Goal: Task Accomplishment & Management: Complete application form

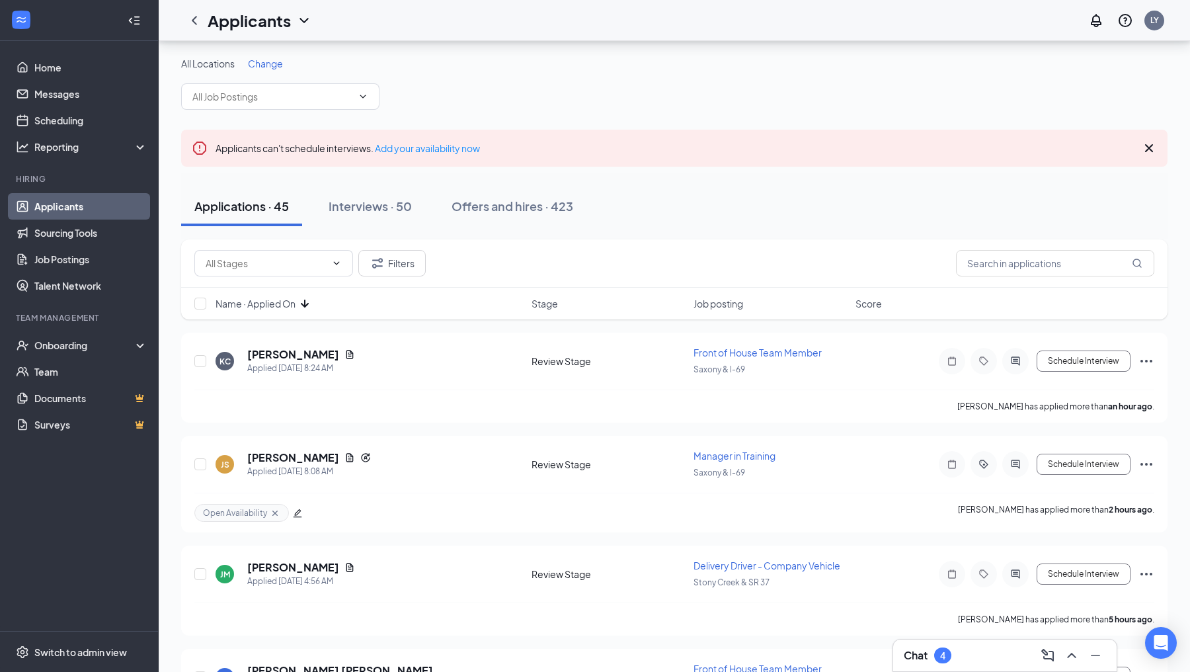
scroll to position [85, 0]
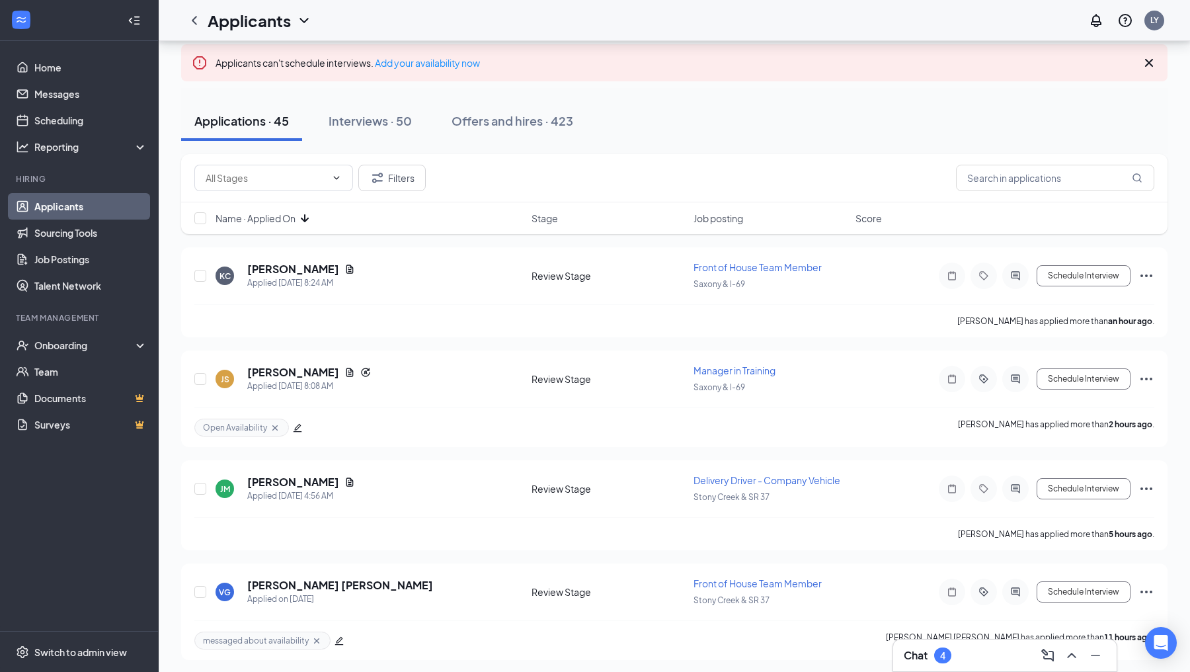
click at [946, 665] on div "Chat 4" at bounding box center [1005, 655] width 202 height 21
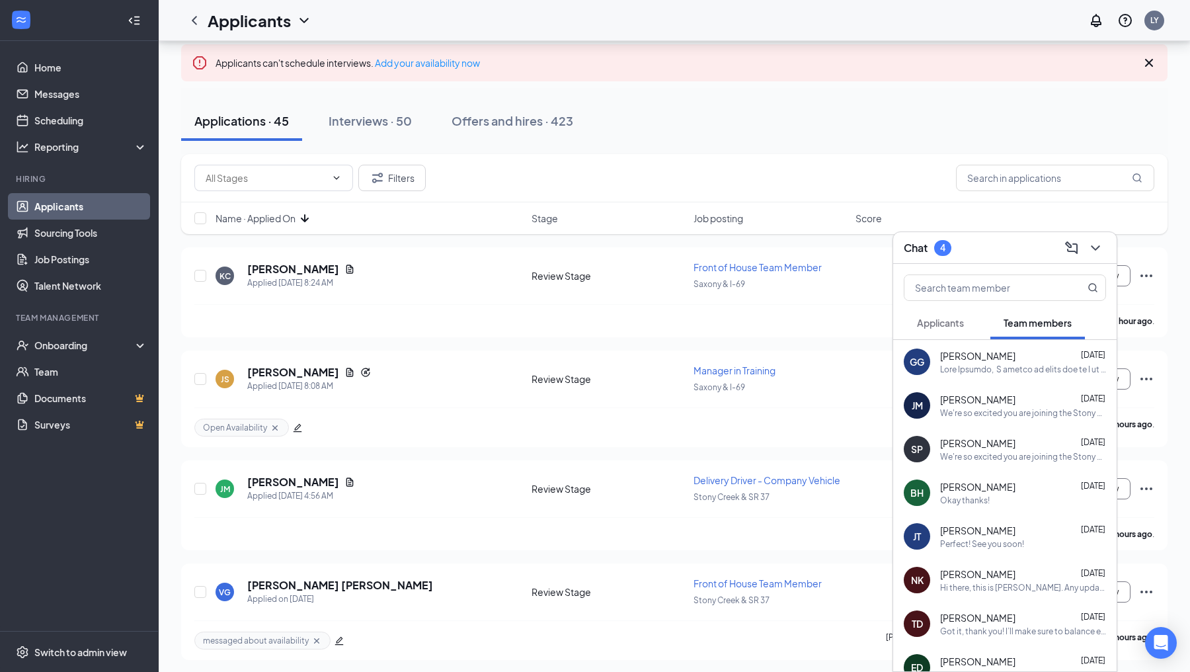
click at [927, 320] on span "Applicants" at bounding box center [940, 323] width 47 height 12
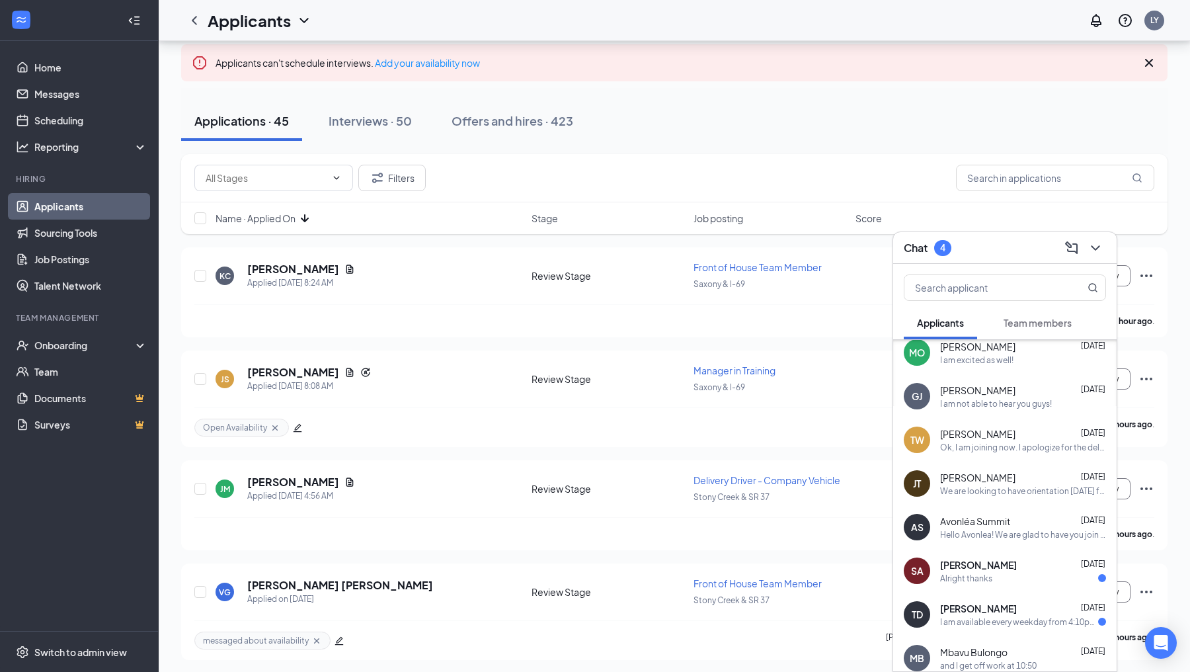
scroll to position [537, 0]
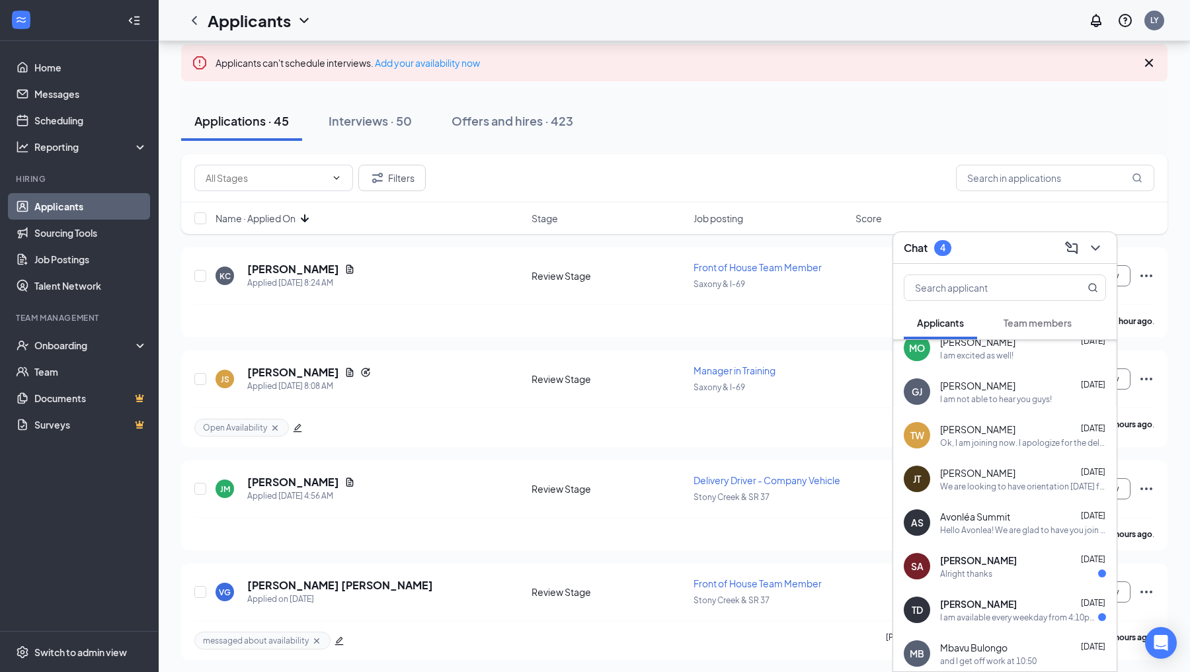
click at [984, 521] on span "Avonléa Summit" at bounding box center [975, 516] width 70 height 13
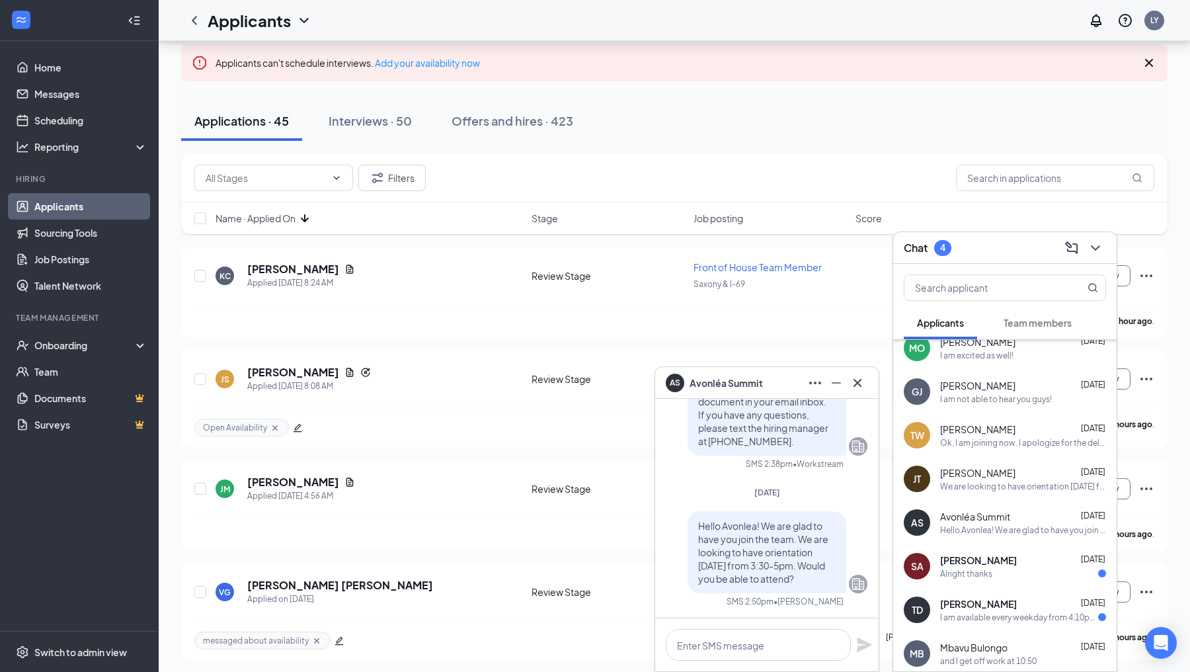
click at [978, 477] on span "[PERSON_NAME]" at bounding box center [977, 472] width 75 height 13
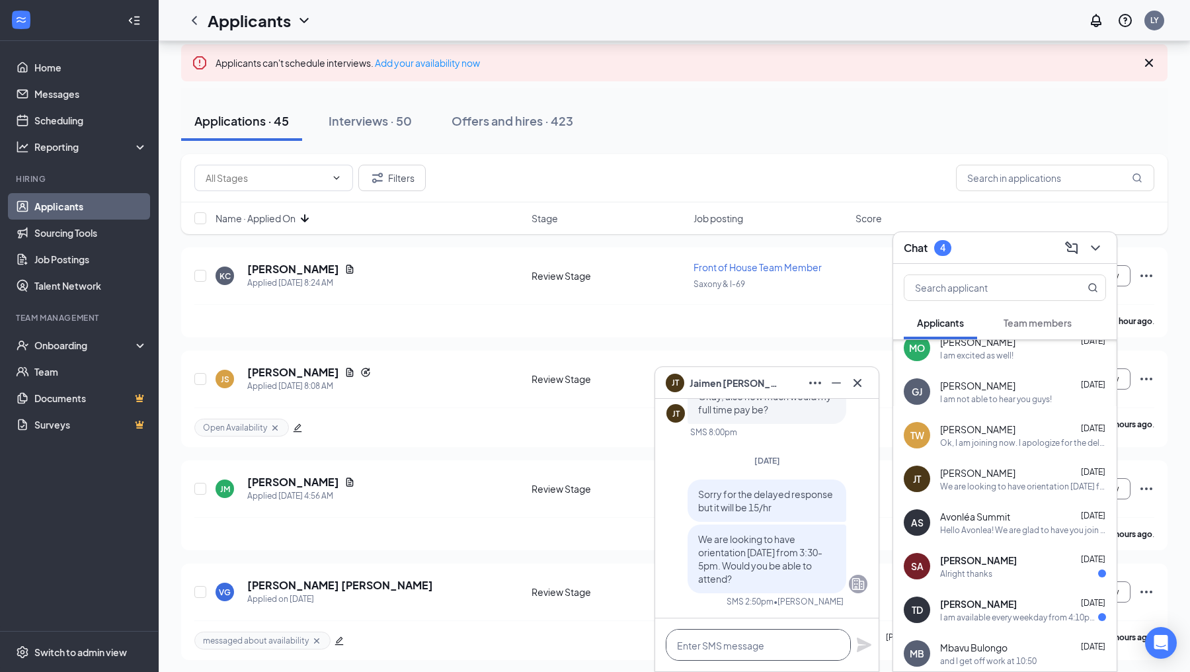
click at [689, 651] on textarea at bounding box center [758, 645] width 185 height 32
click at [861, 383] on icon "Cross" at bounding box center [857, 383] width 16 height 16
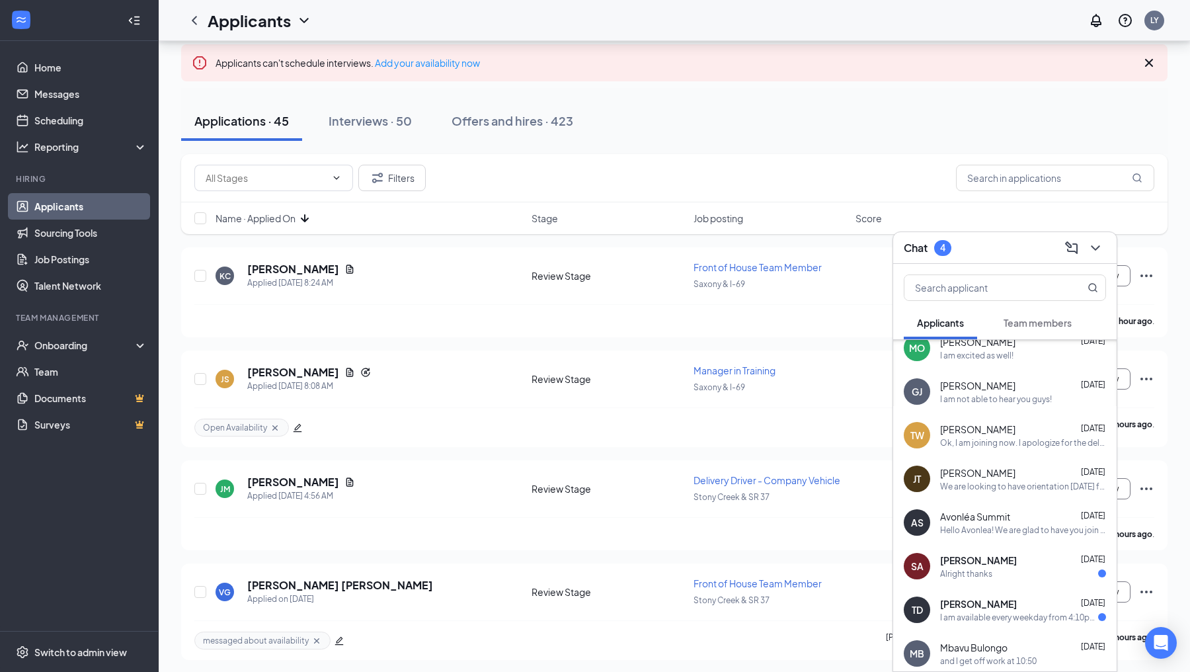
click at [1027, 256] on div "Chat 4" at bounding box center [1005, 247] width 202 height 20
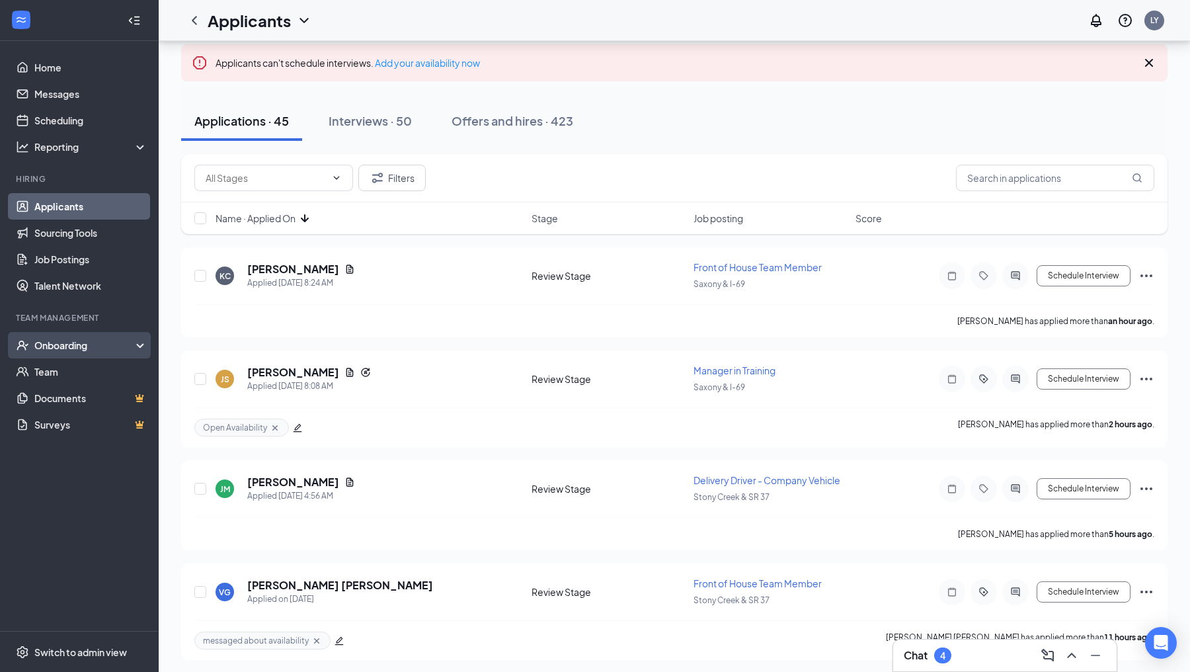
click at [77, 346] on div "Onboarding" at bounding box center [85, 344] width 102 height 13
click at [52, 364] on link "Overview" at bounding box center [90, 371] width 113 height 26
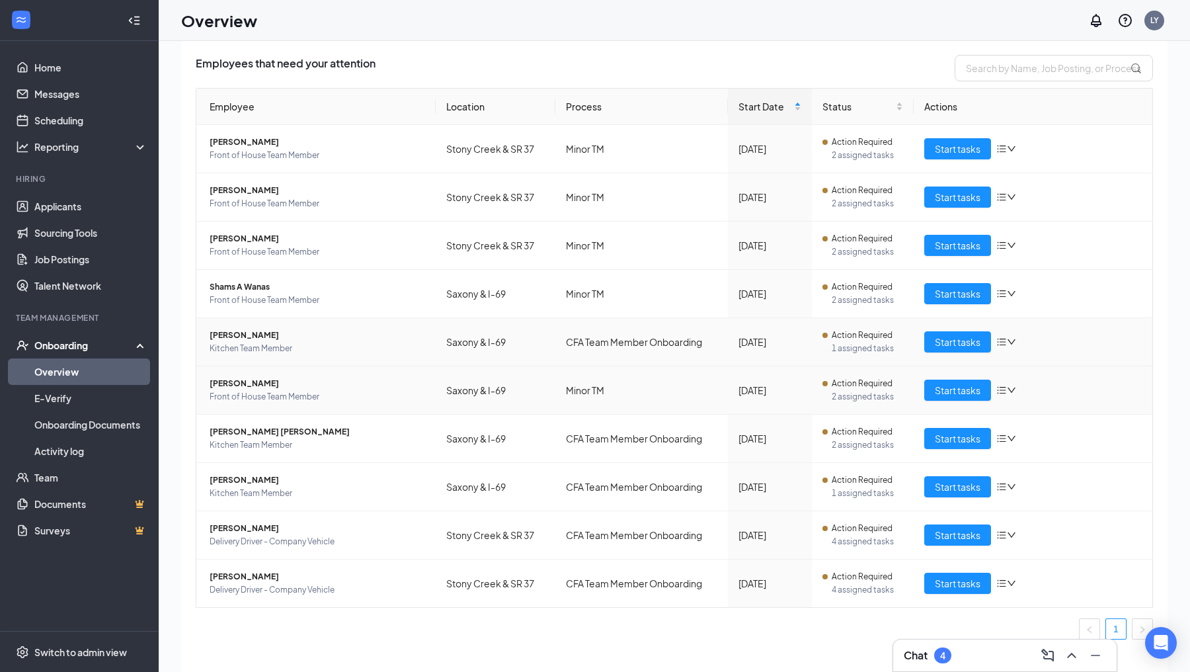
scroll to position [24, 0]
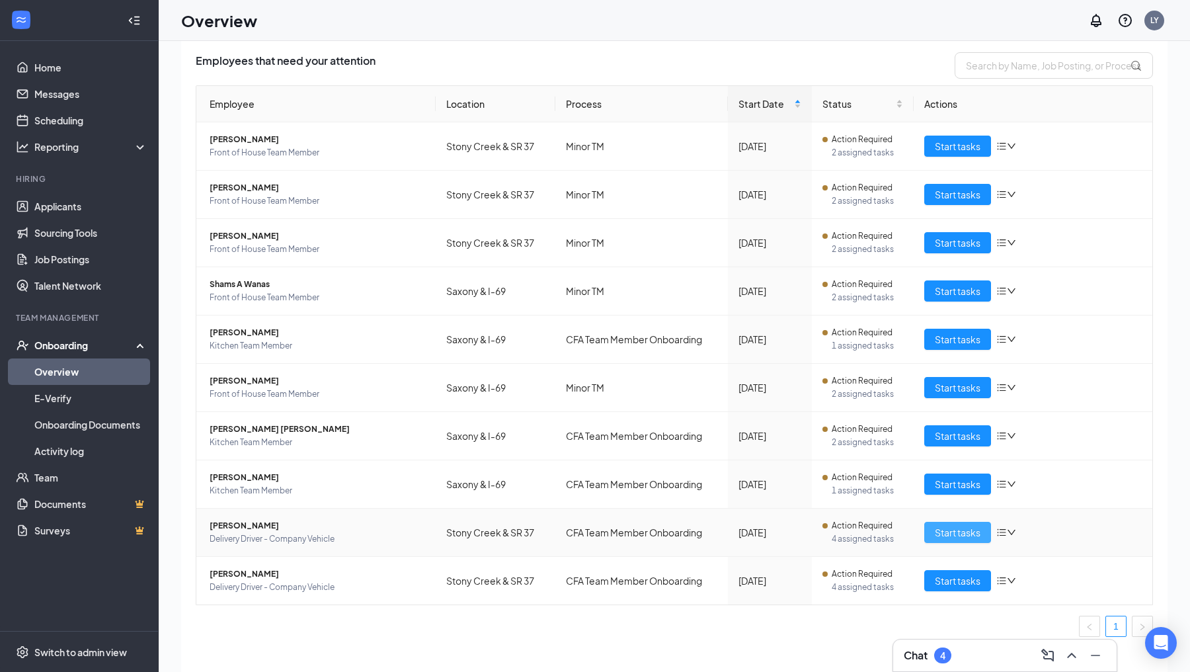
click at [943, 526] on span "Start tasks" at bounding box center [958, 532] width 46 height 15
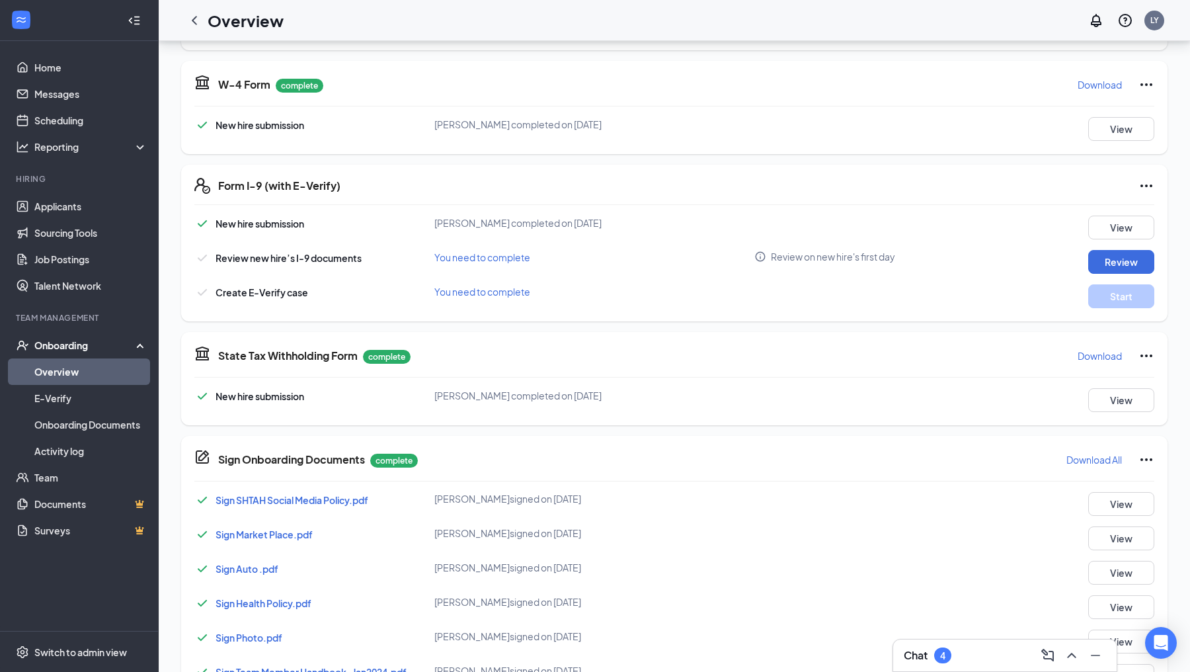
scroll to position [230, 0]
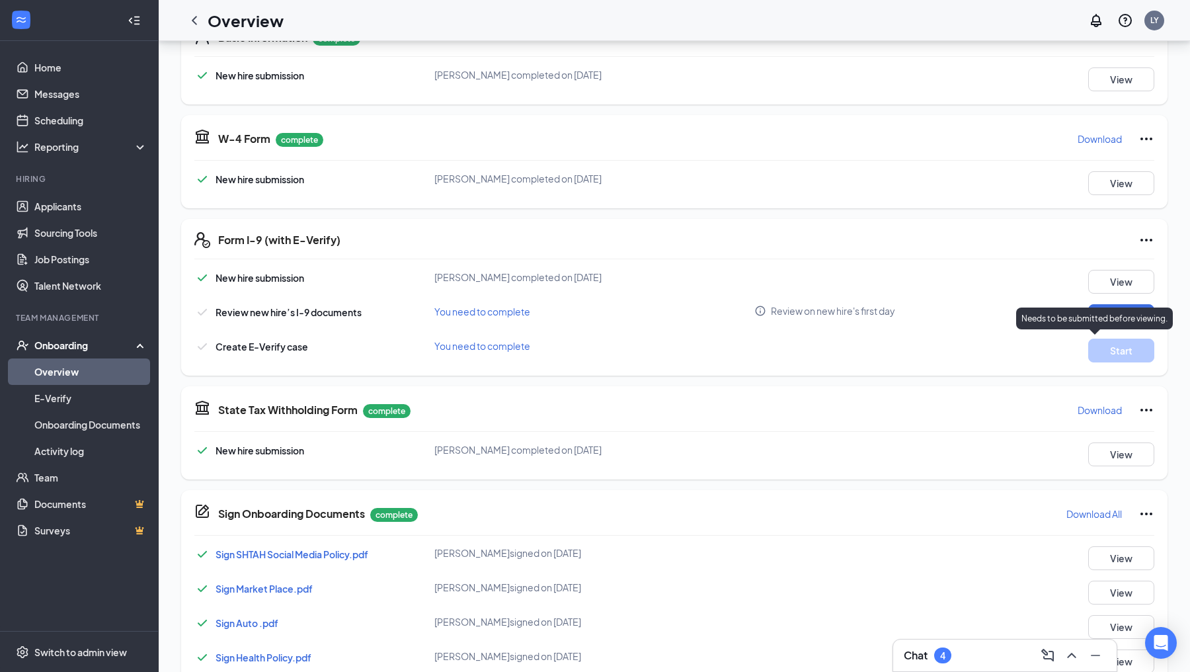
click at [1099, 323] on p "Needs to be submitted before viewing." at bounding box center [1094, 318] width 146 height 11
click at [1125, 315] on p "Needs to be submitted before viewing." at bounding box center [1094, 318] width 146 height 11
click at [1099, 315] on button "Review" at bounding box center [1121, 316] width 66 height 24
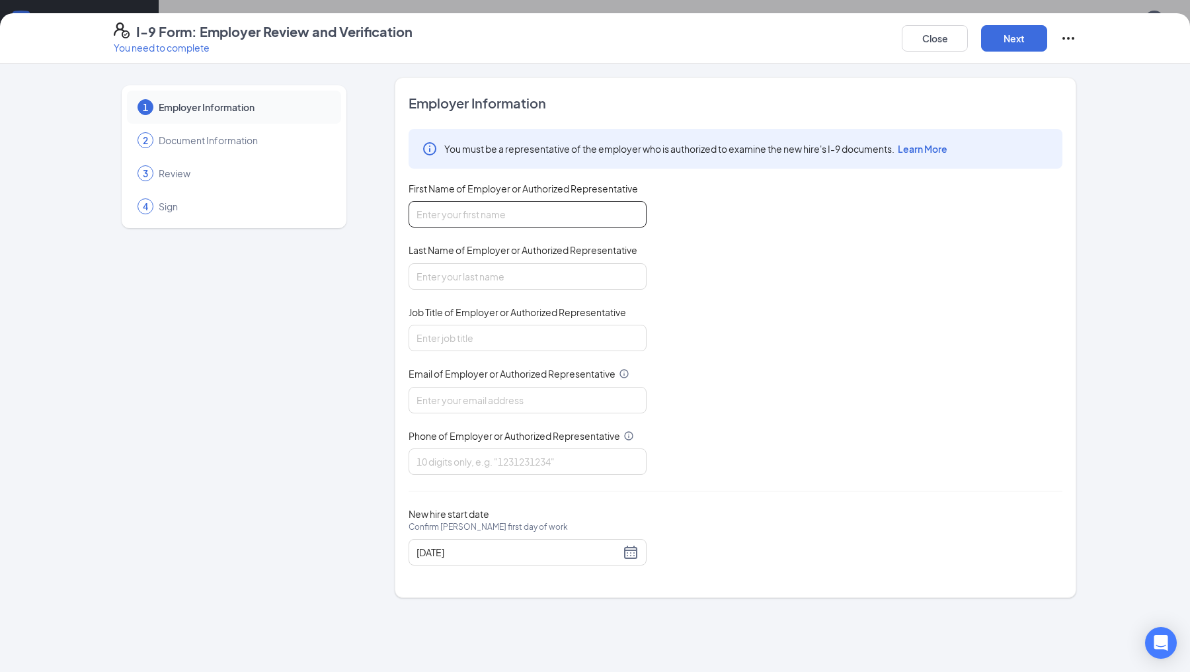
click at [431, 218] on input "First Name of Employer or Authorized Representative" at bounding box center [528, 214] width 238 height 26
type input "Laken"
type input "[PERSON_NAME]"
click at [435, 330] on input "Job Title of Employer or Authorized Representative" at bounding box center [528, 338] width 238 height 26
type input "HR Admin"
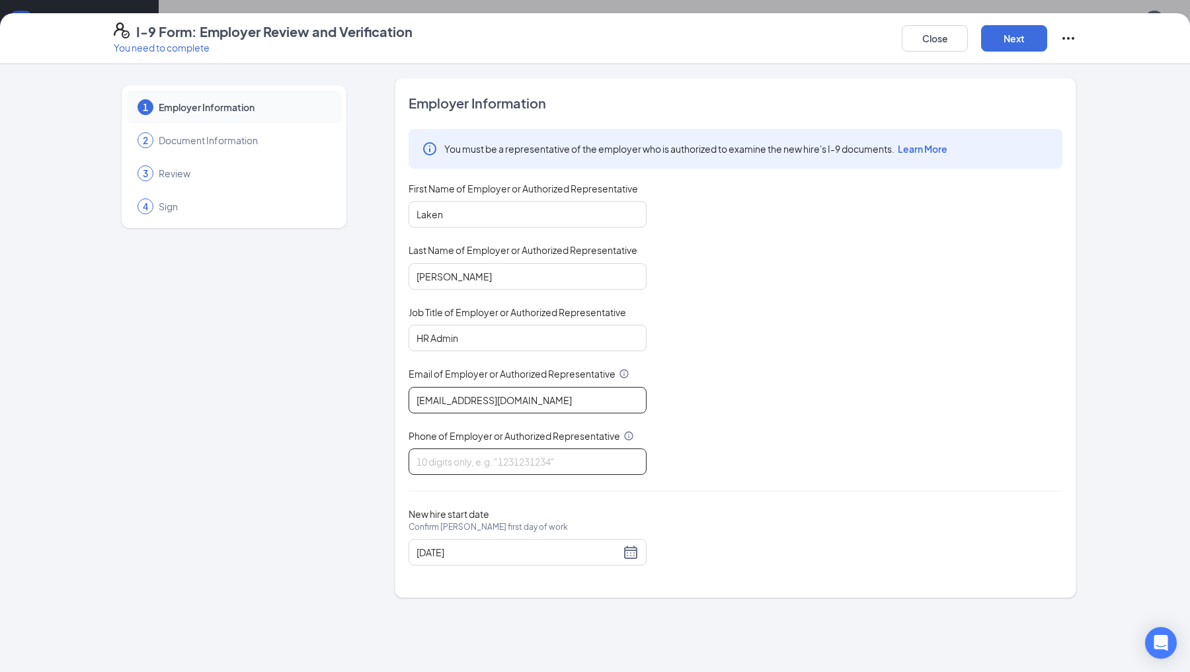
type input "[EMAIL_ADDRESS][DOMAIN_NAME]"
click at [445, 467] on input "Phone of Employer or Authorized Representative" at bounding box center [528, 461] width 238 height 26
type input "3175095939"
click at [737, 473] on div "Employer Information You must be a representative of the employer who is author…" at bounding box center [736, 337] width 654 height 487
click at [939, 55] on div "I-9 Form: Employer Review and Verification You need to complete Close Next" at bounding box center [595, 38] width 1190 height 51
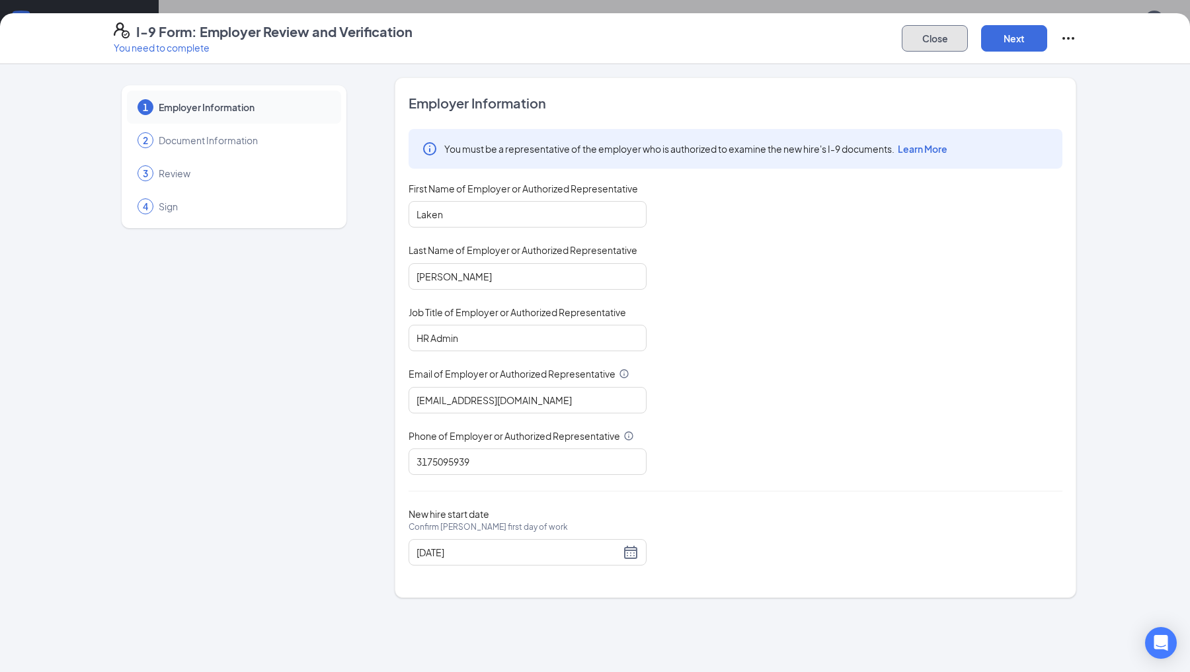
click at [938, 43] on button "Close" at bounding box center [935, 38] width 66 height 26
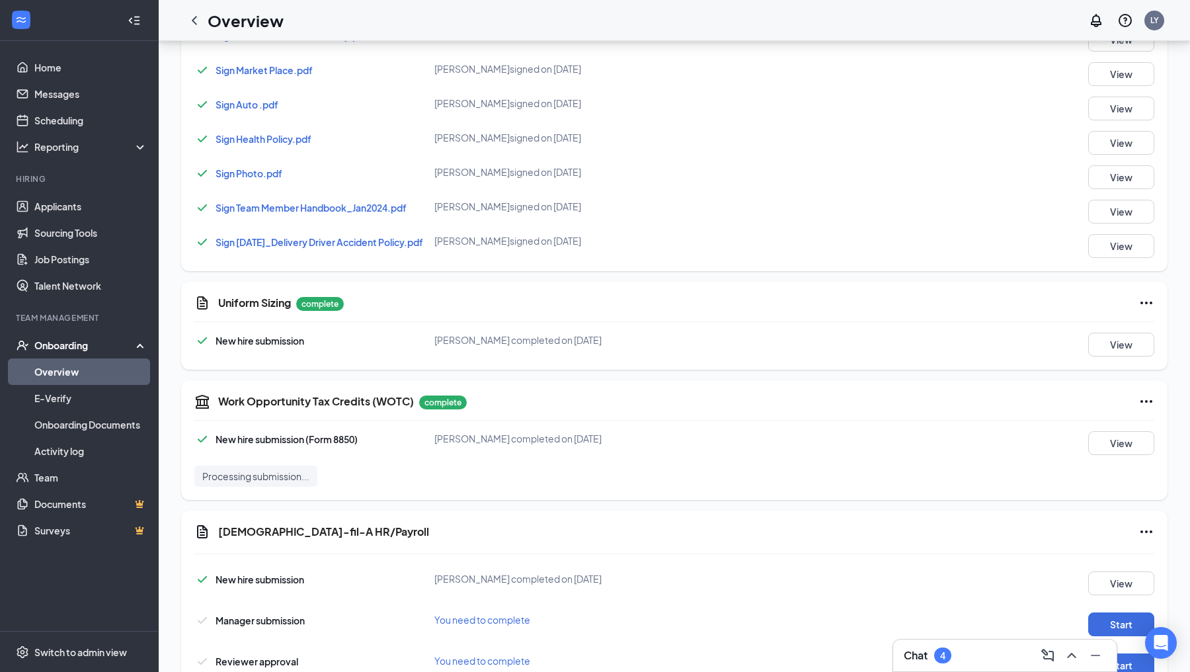
scroll to position [791, 0]
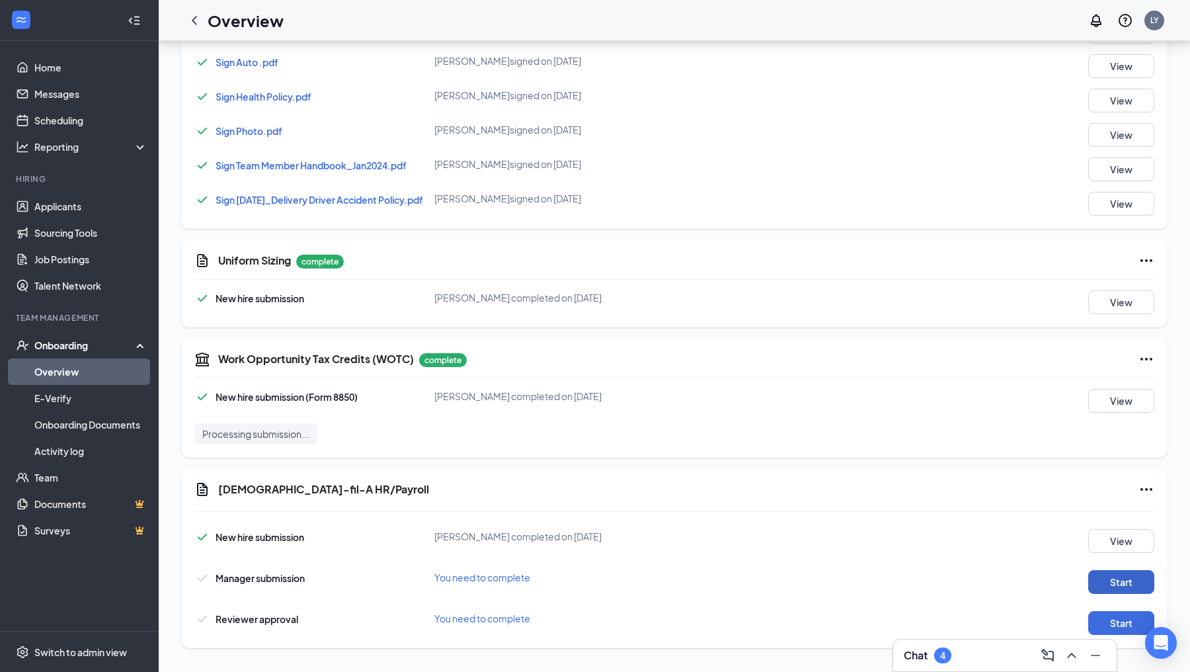
click at [1110, 590] on button "Start" at bounding box center [1121, 582] width 66 height 24
click at [1099, 620] on button "Start" at bounding box center [1121, 623] width 66 height 24
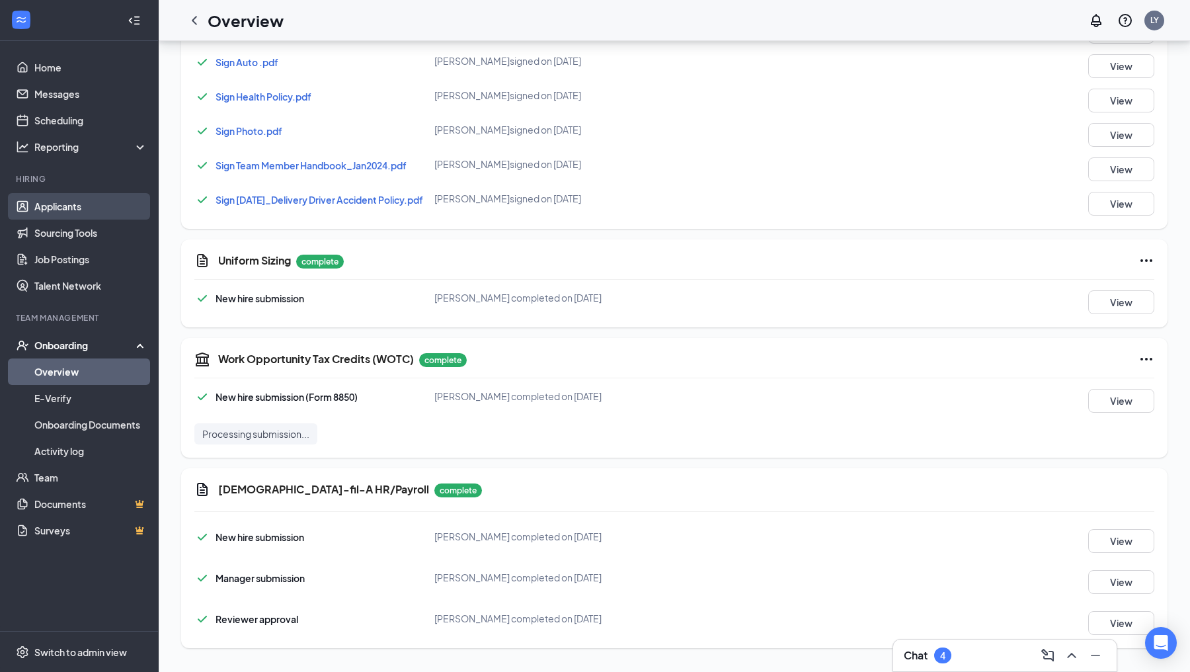
click at [64, 211] on link "Applicants" at bounding box center [90, 206] width 113 height 26
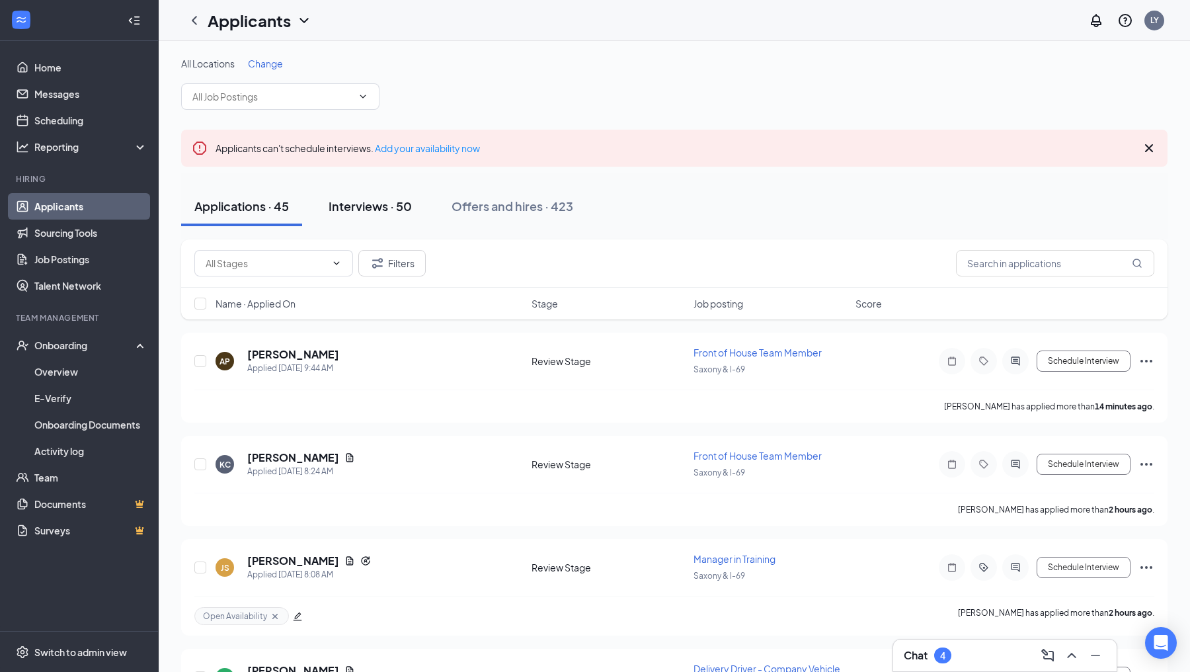
click at [359, 200] on div "Interviews · 50" at bounding box center [370, 206] width 83 height 17
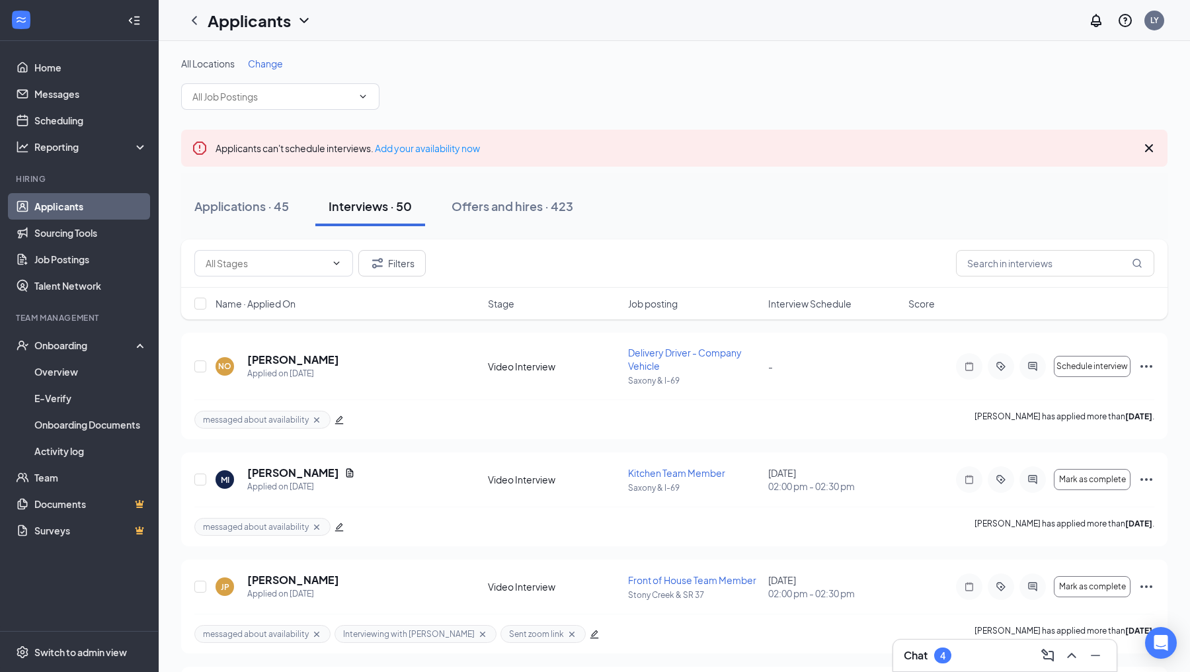
click at [785, 307] on span "Interview Schedule" at bounding box center [809, 303] width 83 height 13
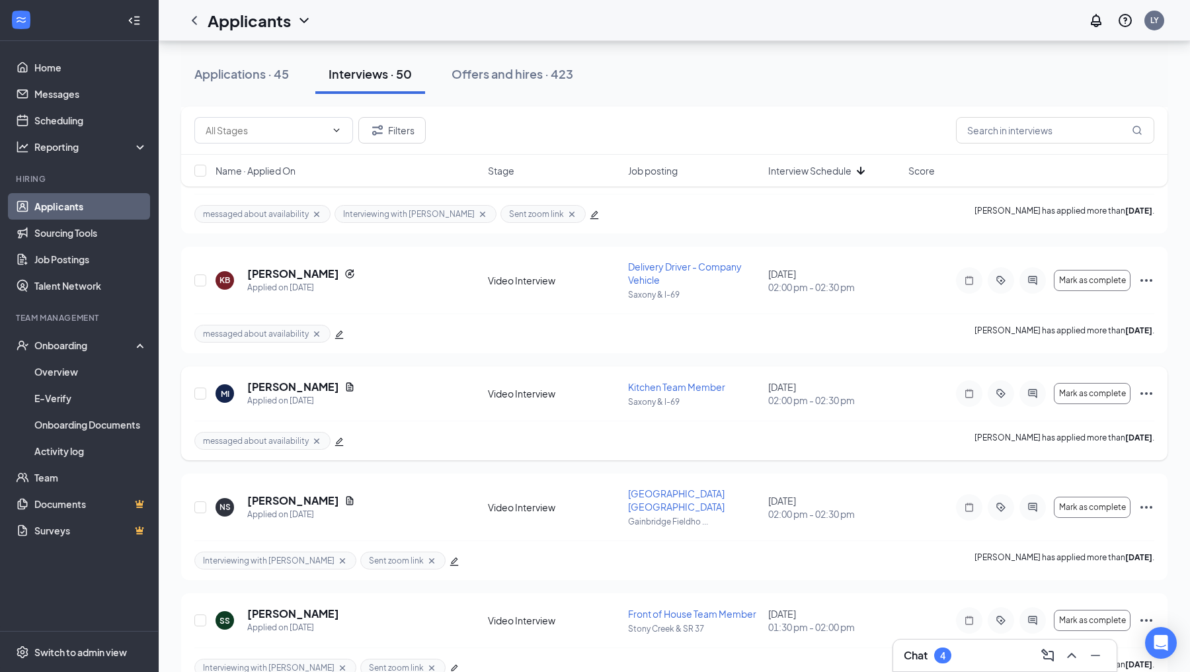
scroll to position [1060, 0]
click at [1037, 390] on icon "ActiveChat" at bounding box center [1033, 395] width 16 height 11
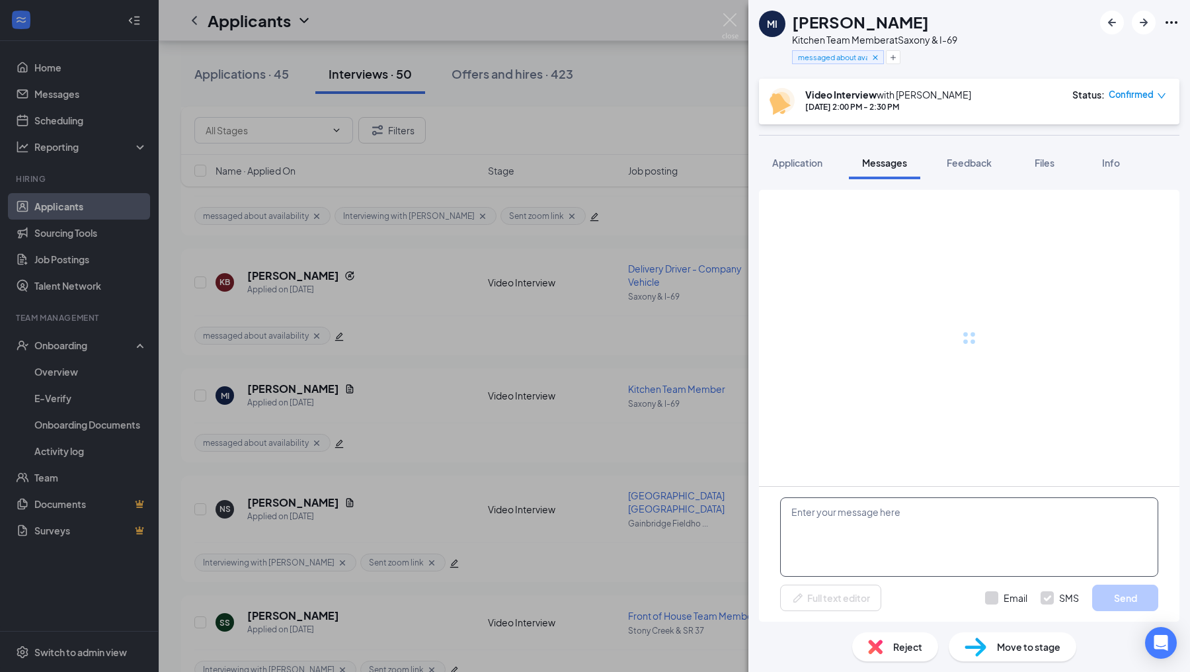
click at [832, 556] on textarea at bounding box center [969, 536] width 378 height 79
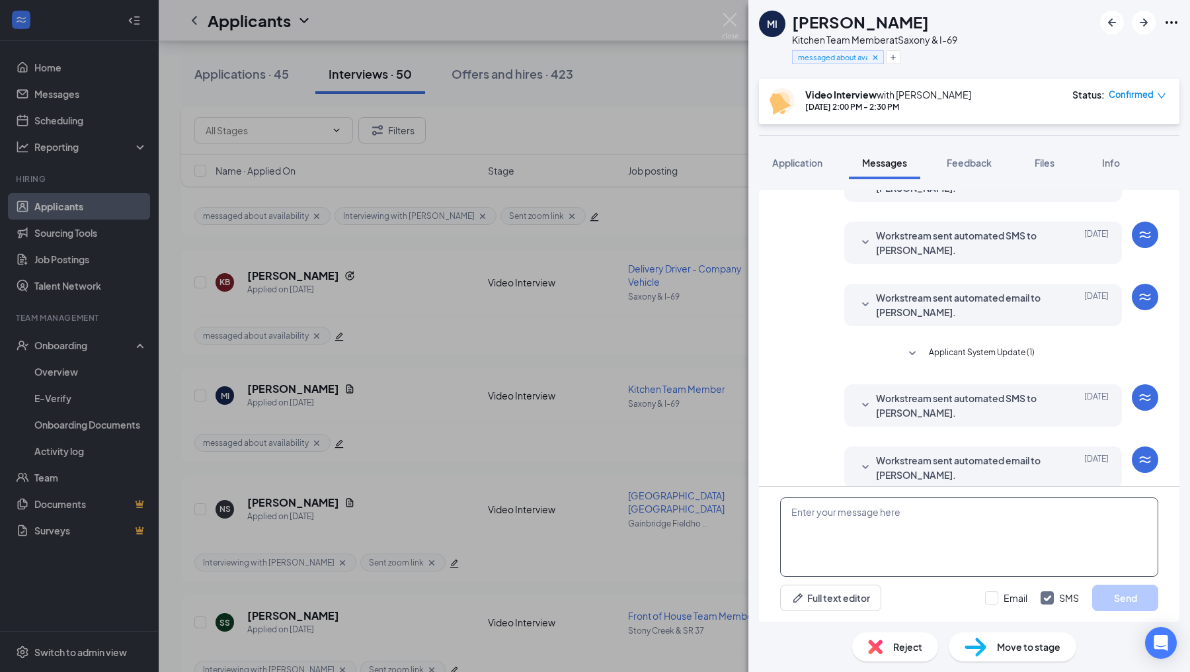
scroll to position [510, 0]
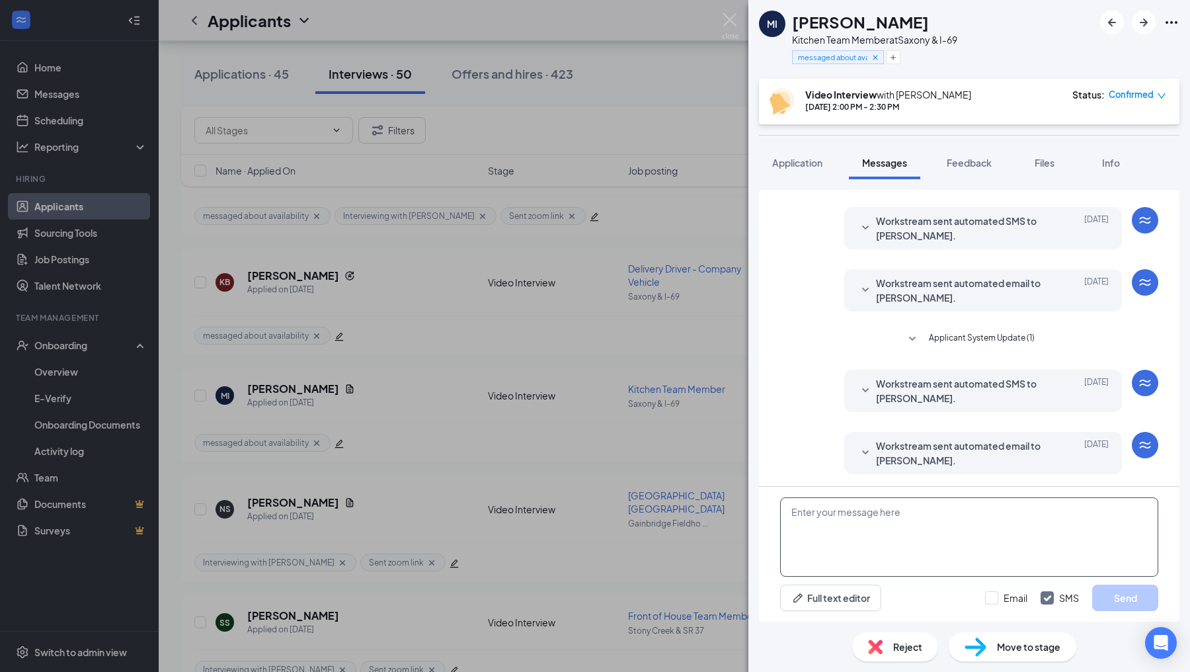
paste textarea "Hello! You can use this zoom link for your upcoming interview. Thank you! Join …"
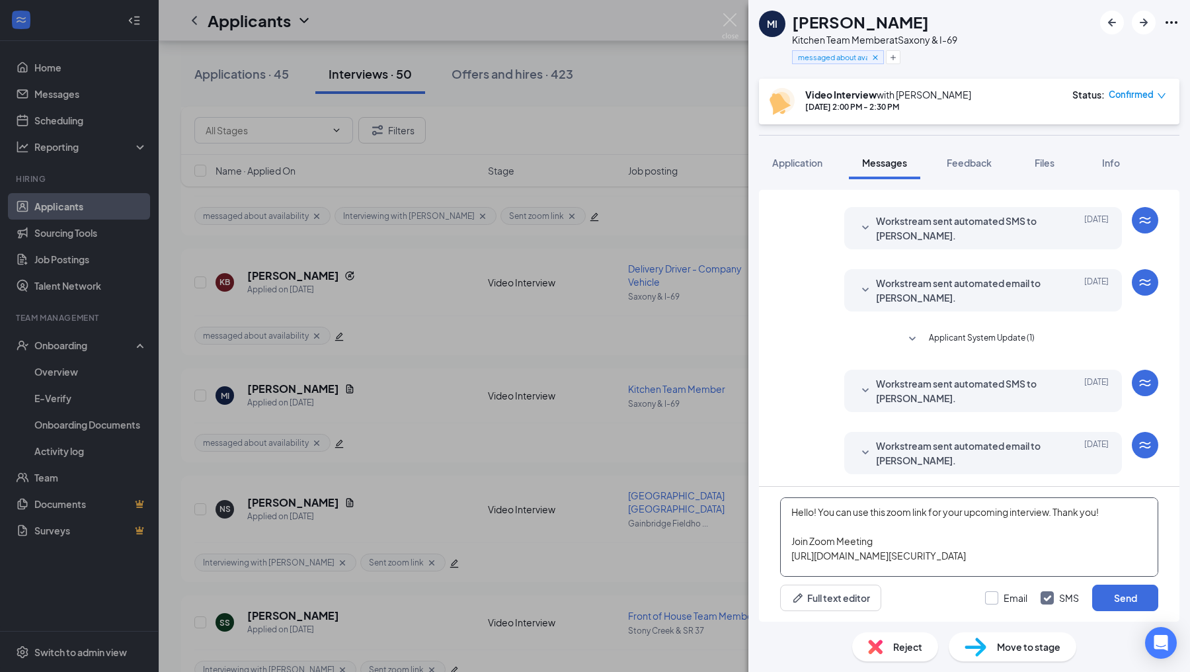
type textarea "Hello! You can use this zoom link for your upcoming interview. Thank you! Join …"
click at [991, 595] on input "Email" at bounding box center [1006, 597] width 42 height 13
checkbox input "true"
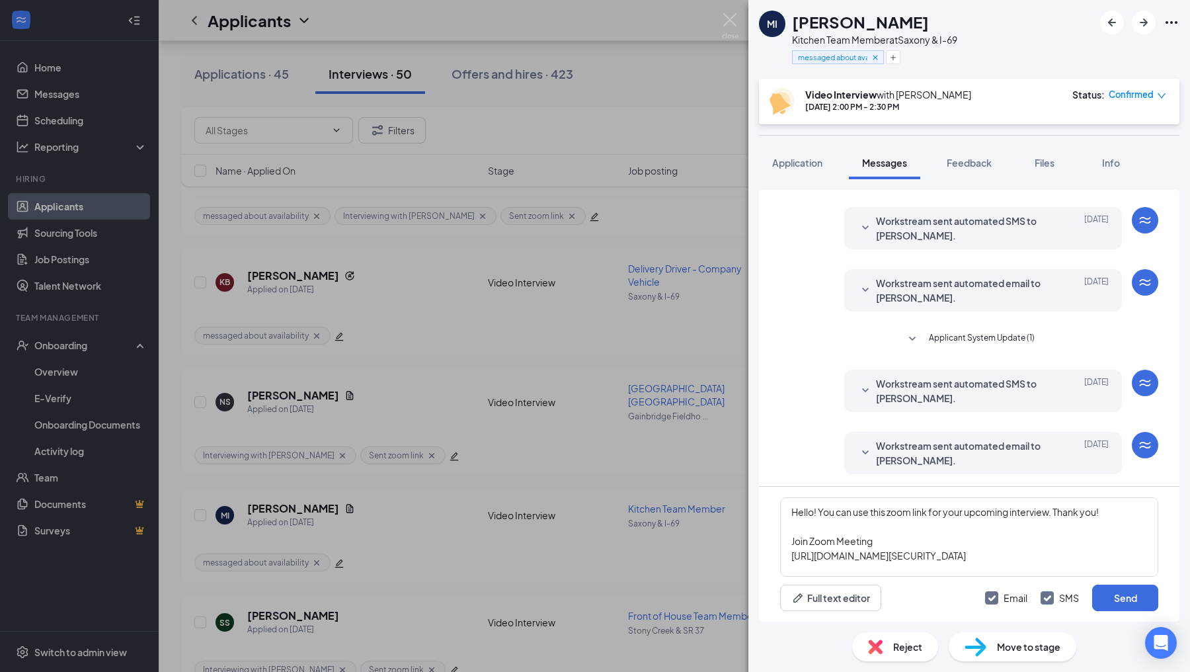
click at [1089, 591] on div "Email SMS Send" at bounding box center [1071, 597] width 173 height 26
click at [1096, 592] on button "Send" at bounding box center [1125, 597] width 66 height 26
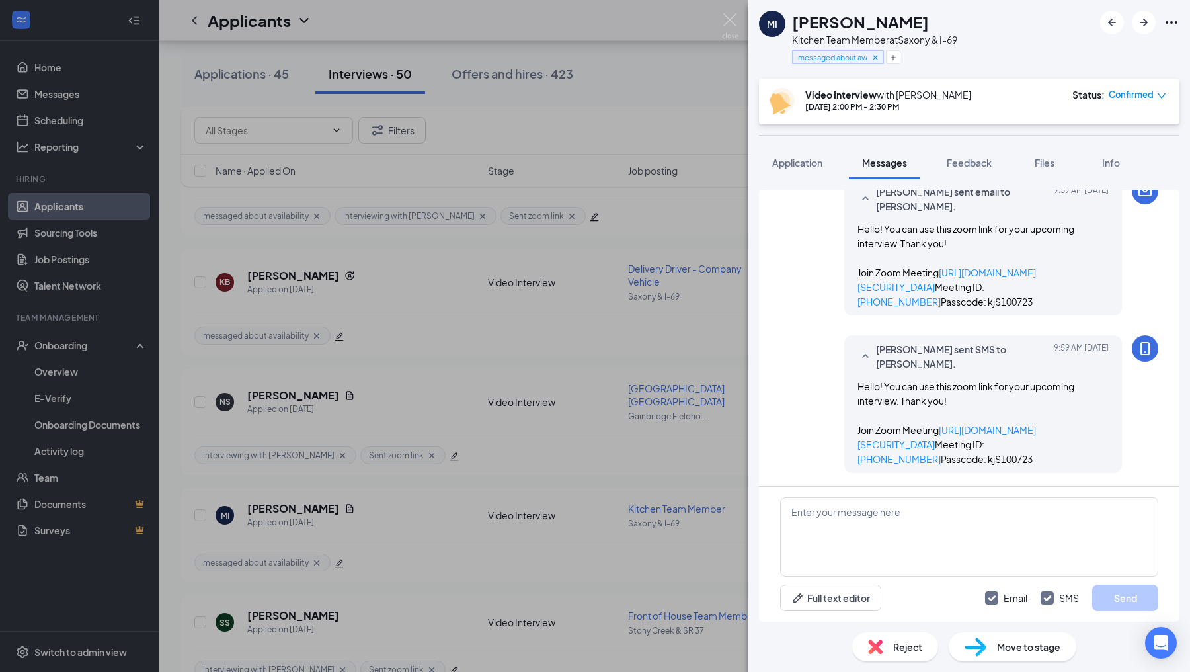
scroll to position [912, 0]
click at [728, 15] on img at bounding box center [730, 26] width 17 height 26
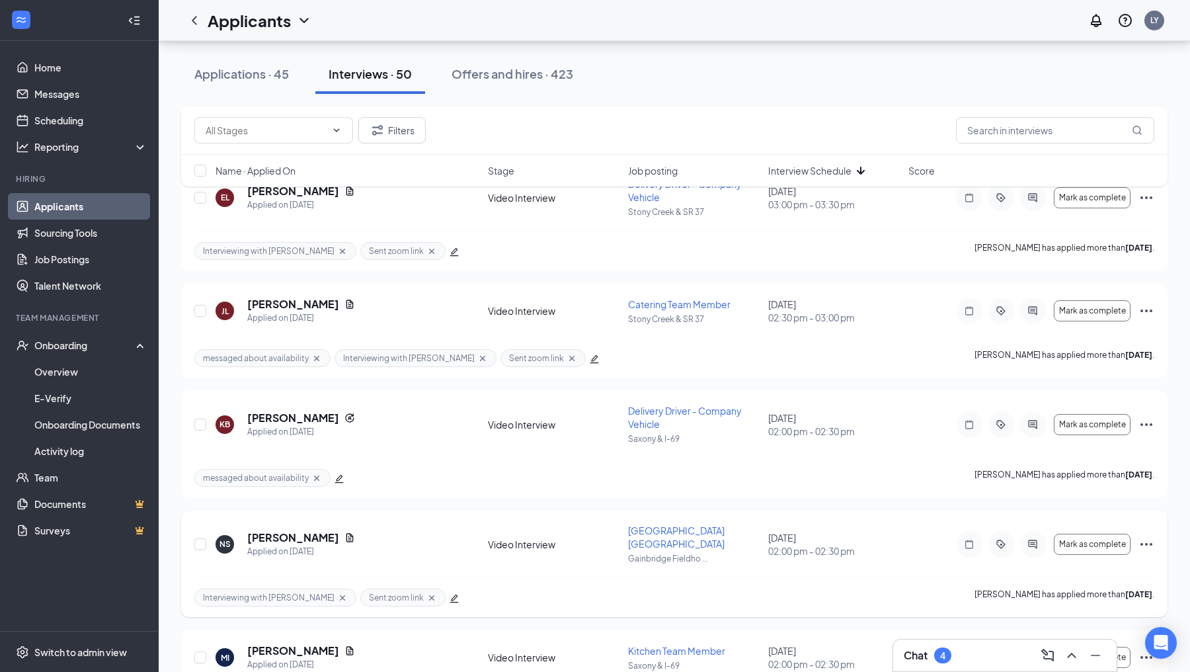
scroll to position [902, 0]
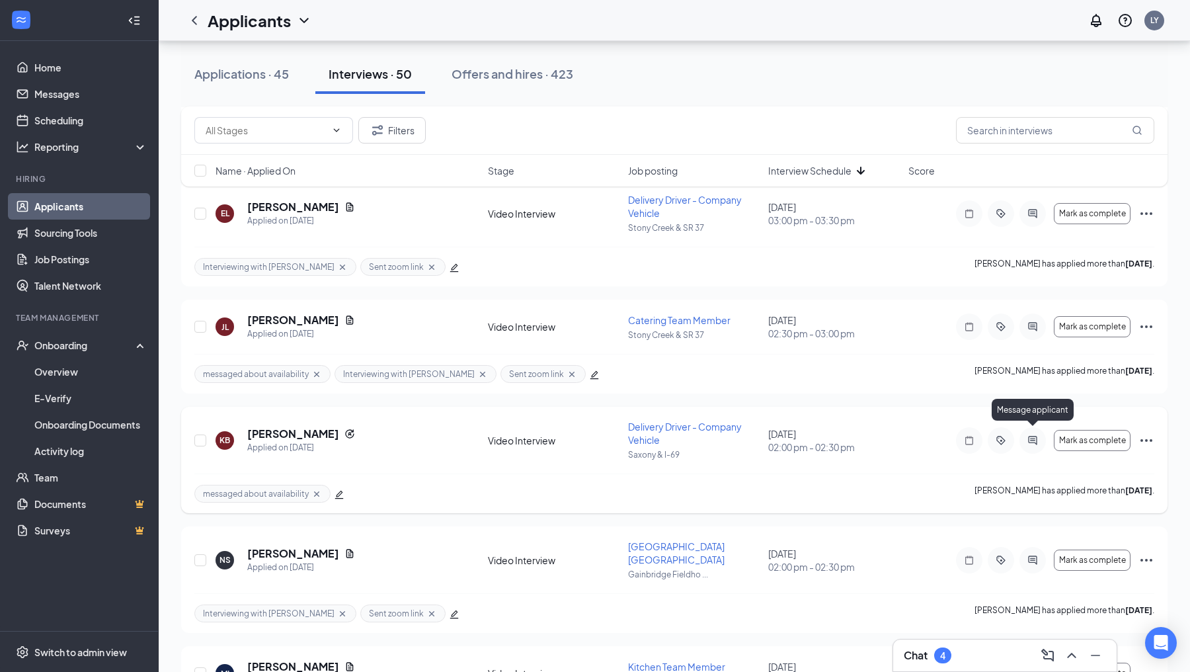
click at [1033, 435] on icon "ActiveChat" at bounding box center [1033, 440] width 16 height 11
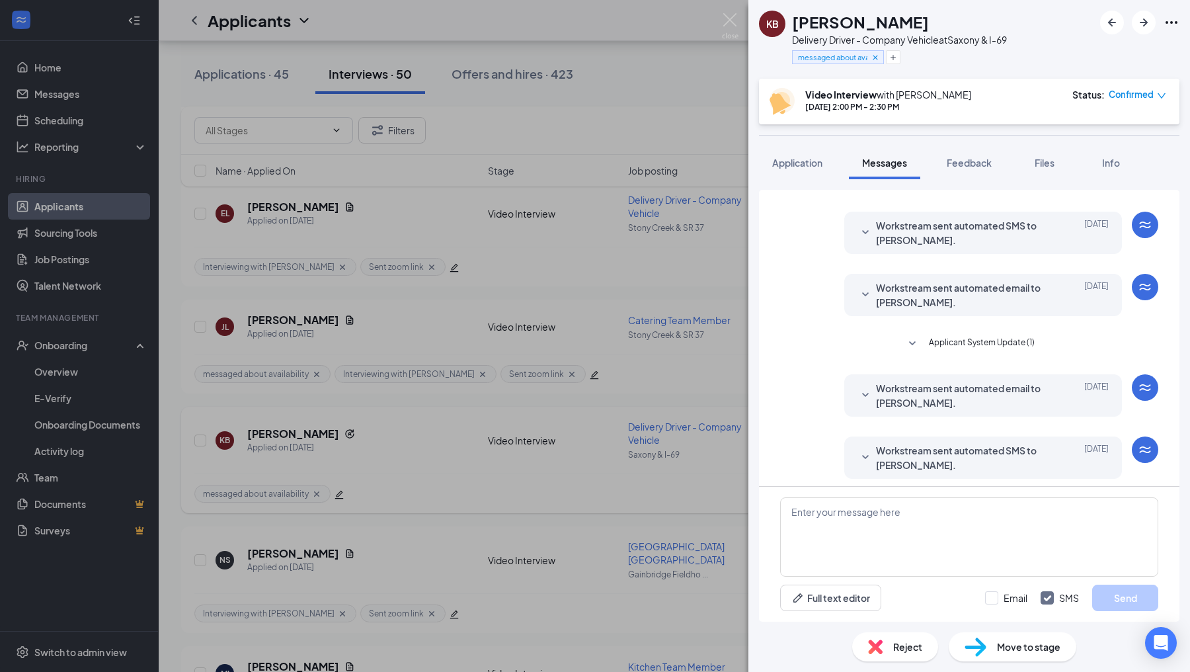
scroll to position [405, 0]
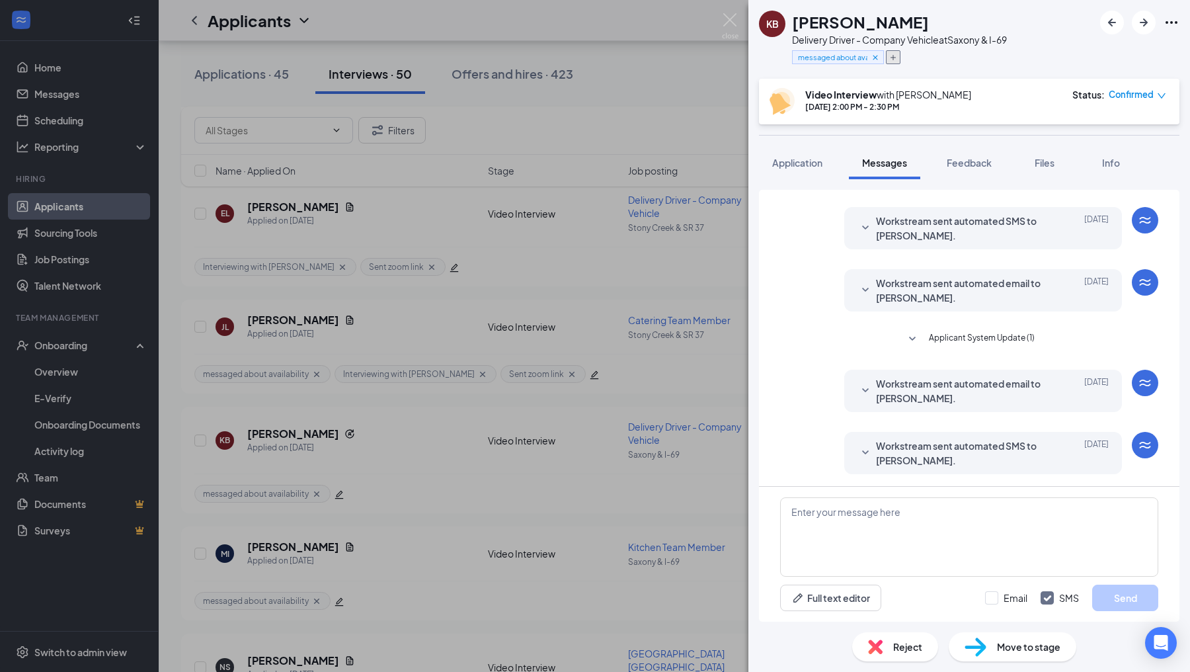
click at [889, 59] on icon "Plus" at bounding box center [893, 58] width 8 height 8
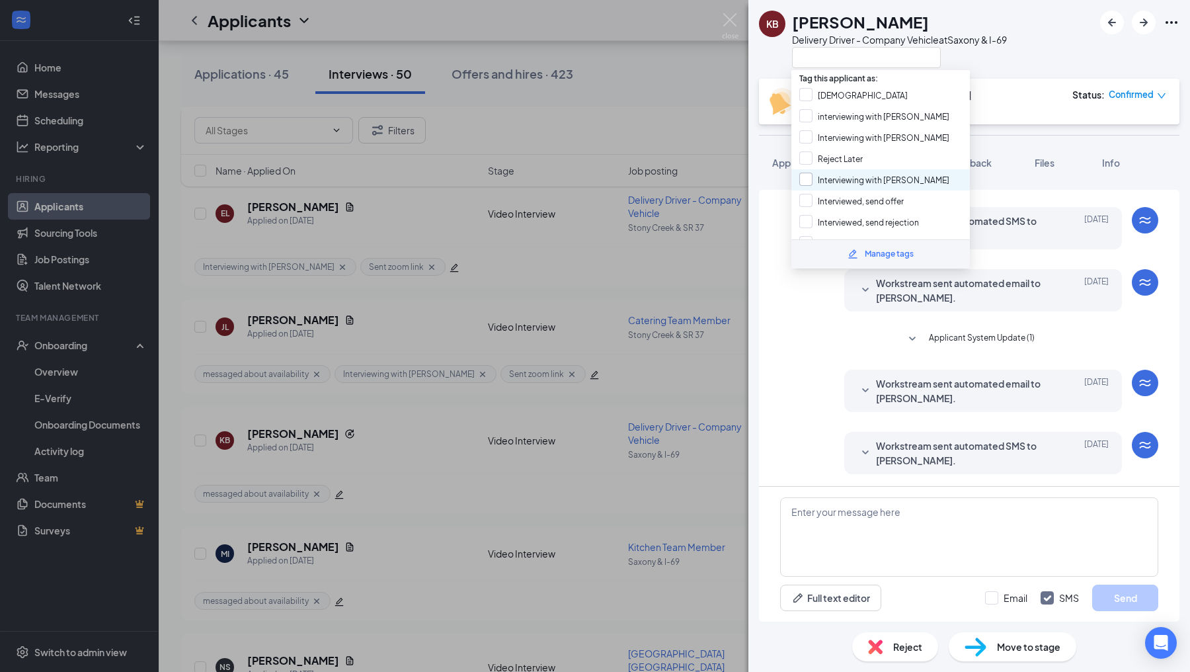
click at [803, 178] on input "Interviewing with [PERSON_NAME]" at bounding box center [874, 180] width 150 height 15
checkbox input "true"
click at [801, 426] on div "Load earlier interactions (about 9 more) [PERSON_NAME] sent SMS to [PERSON_NAME…" at bounding box center [969, 136] width 378 height 702
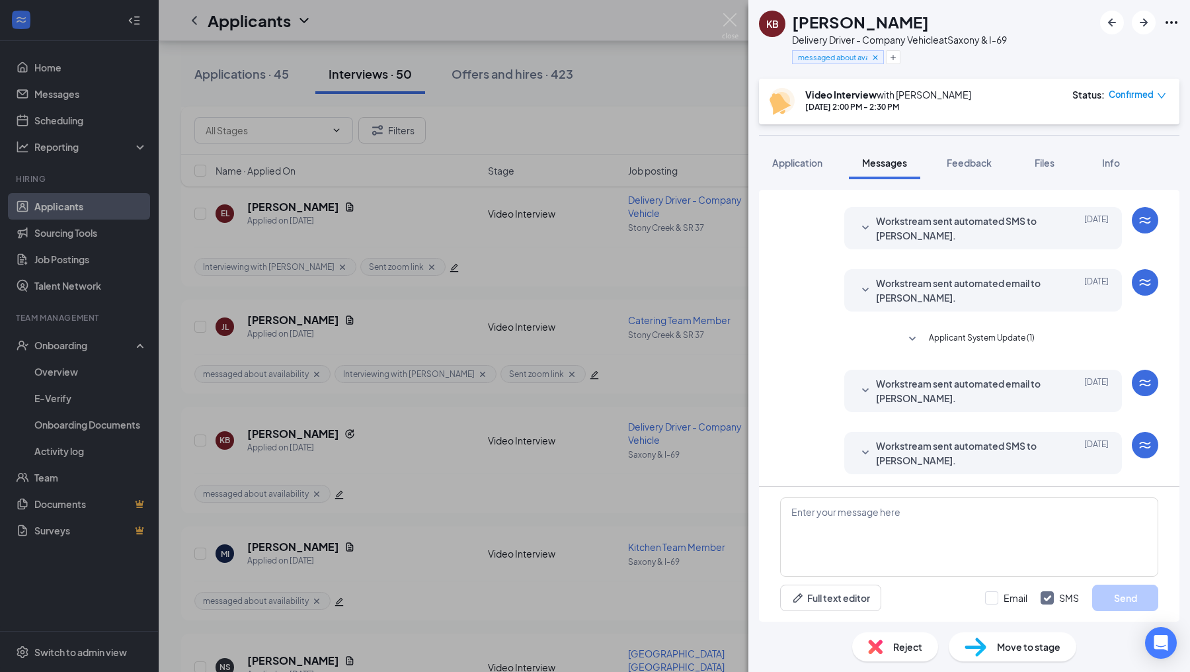
click at [725, 459] on div "KB [PERSON_NAME] Delivery Driver - Company Vehicle at [GEOGRAPHIC_DATA] & I-69 …" at bounding box center [595, 336] width 1190 height 672
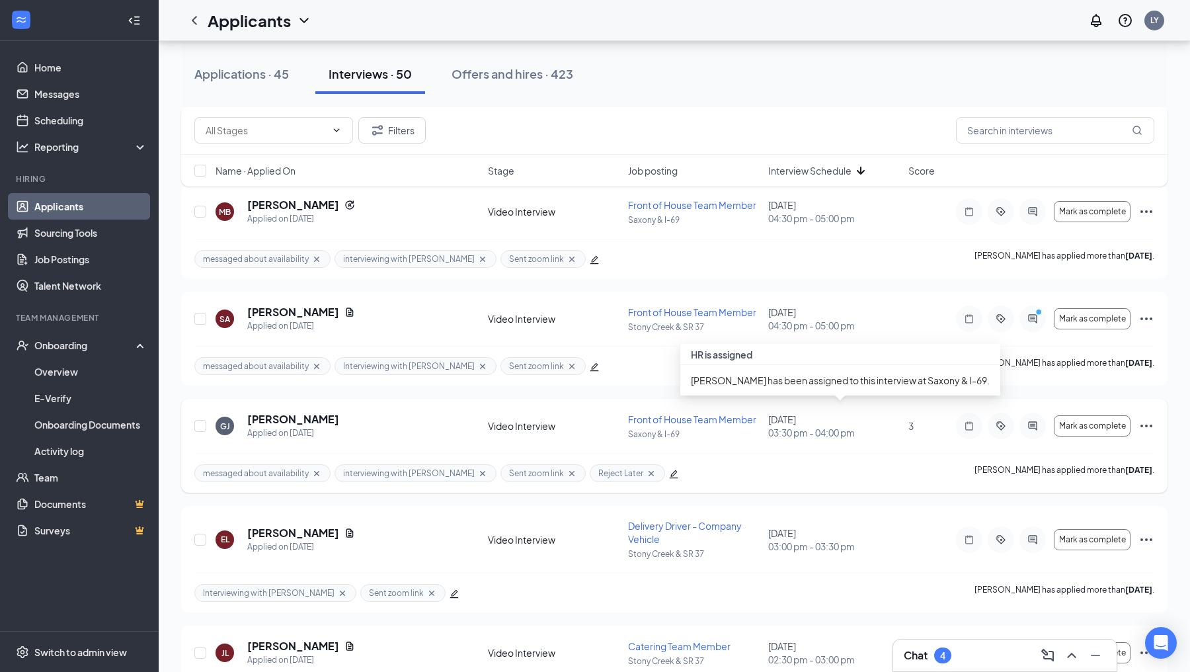
scroll to position [561, 0]
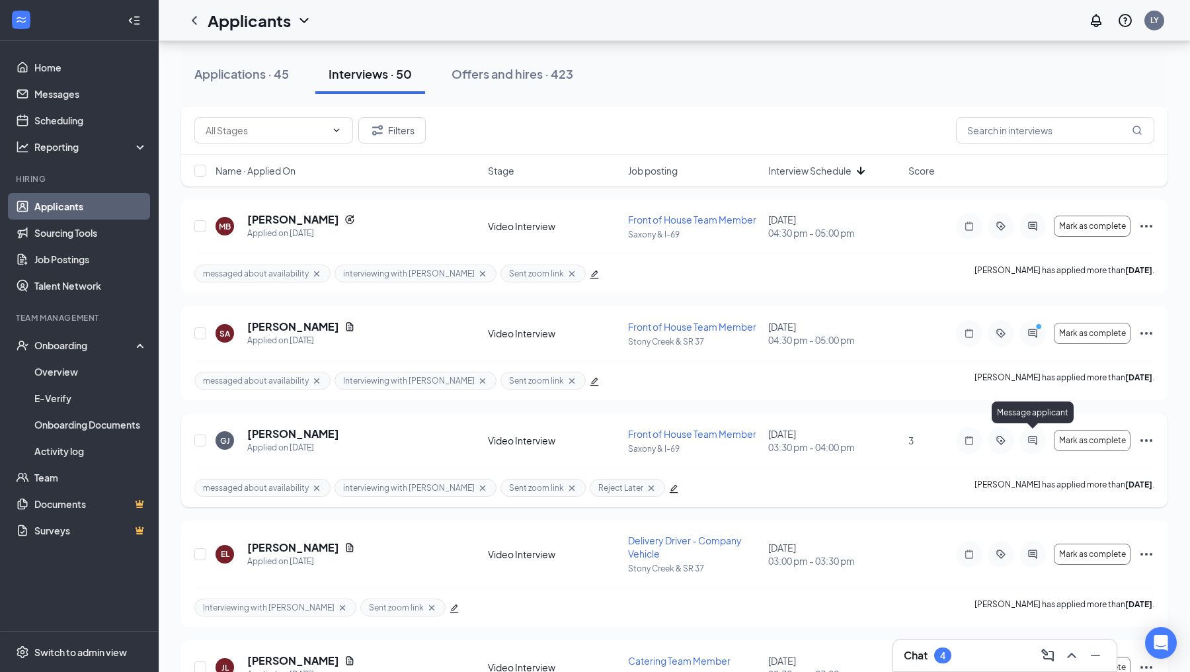
click at [1035, 435] on icon "ActiveChat" at bounding box center [1033, 440] width 16 height 11
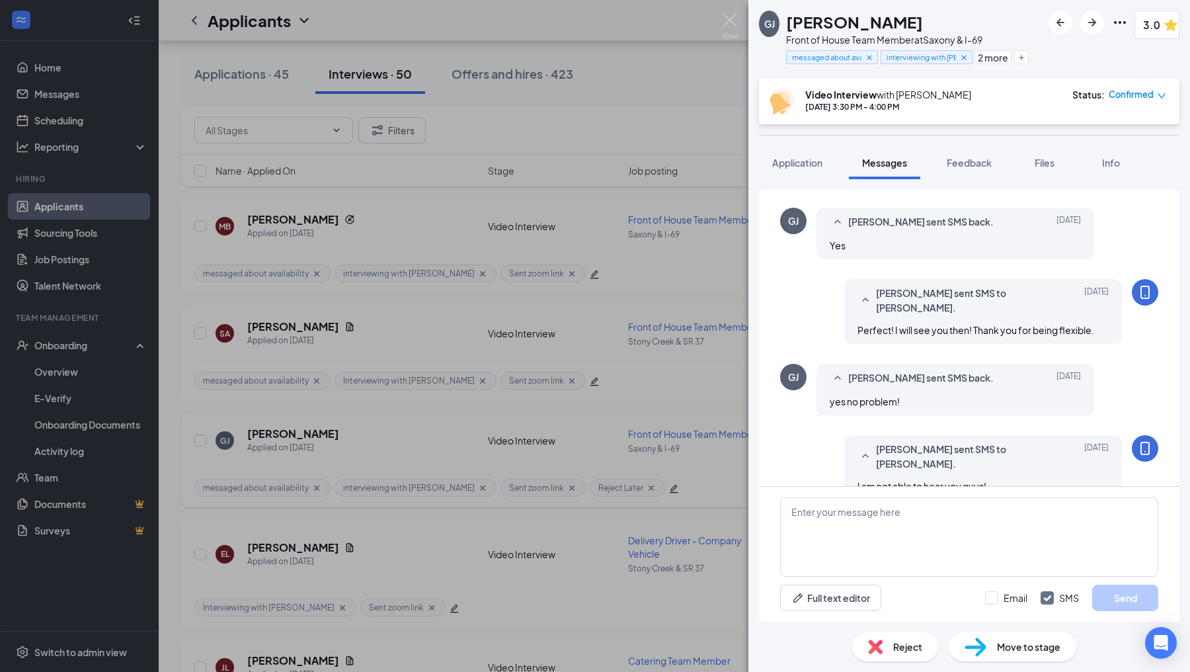
scroll to position [583, 0]
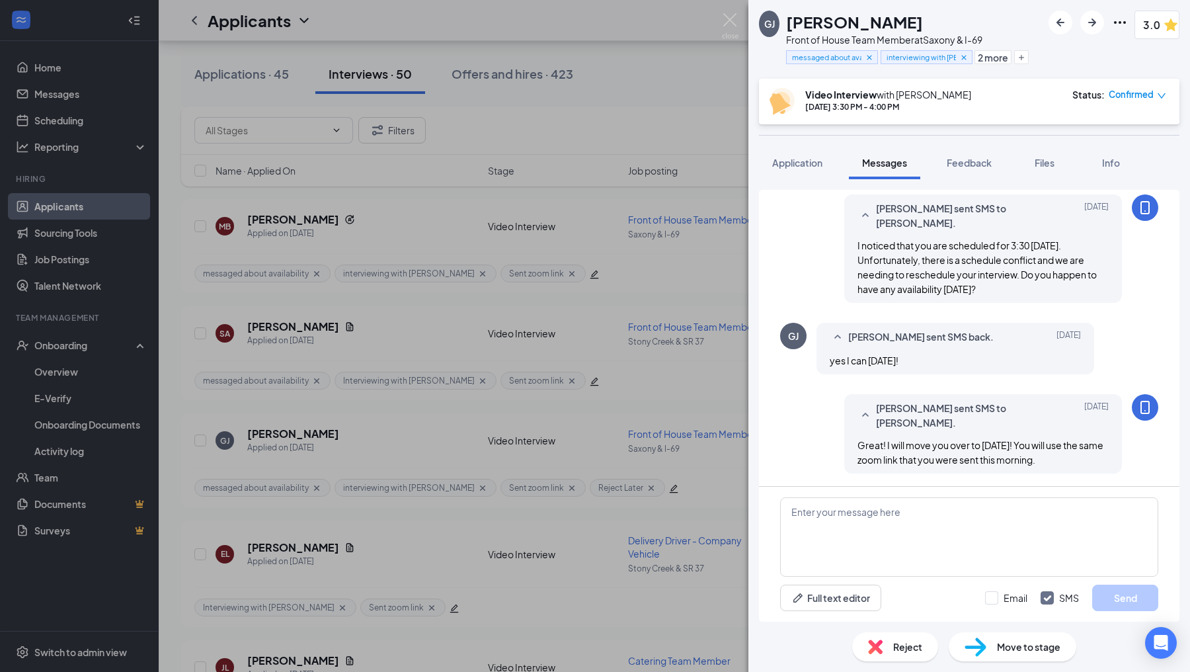
scroll to position [114, 0]
click at [732, 24] on img at bounding box center [730, 26] width 17 height 26
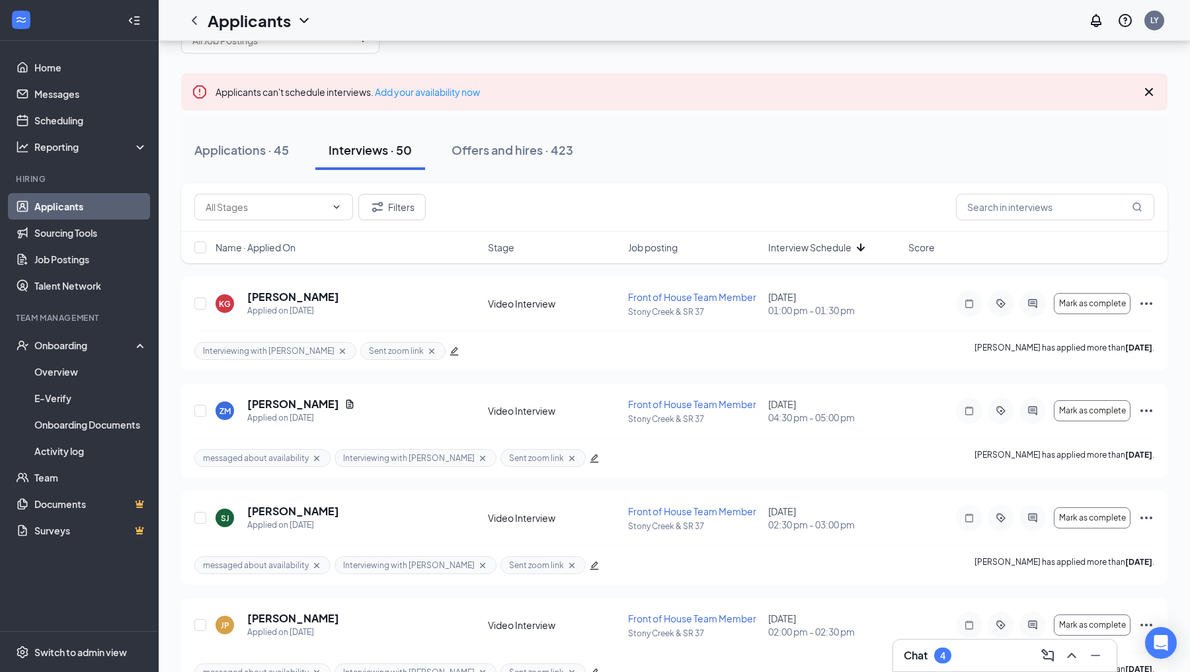
scroll to position [55, 0]
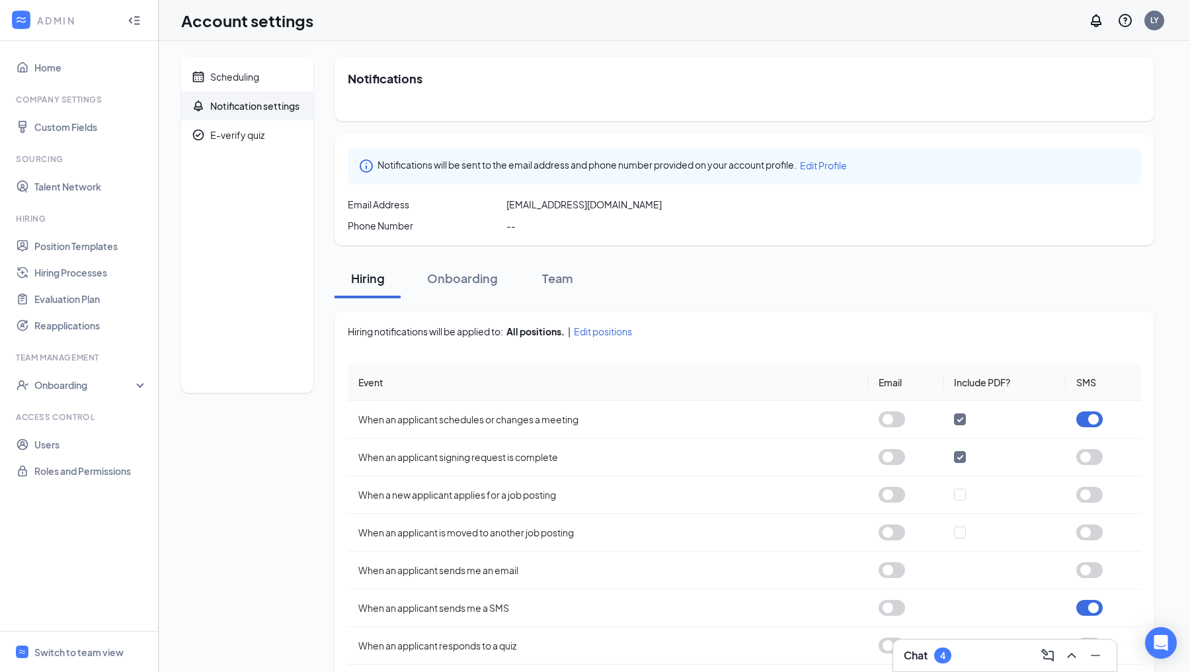
click at [969, 659] on div "Chat 4" at bounding box center [1005, 655] width 202 height 21
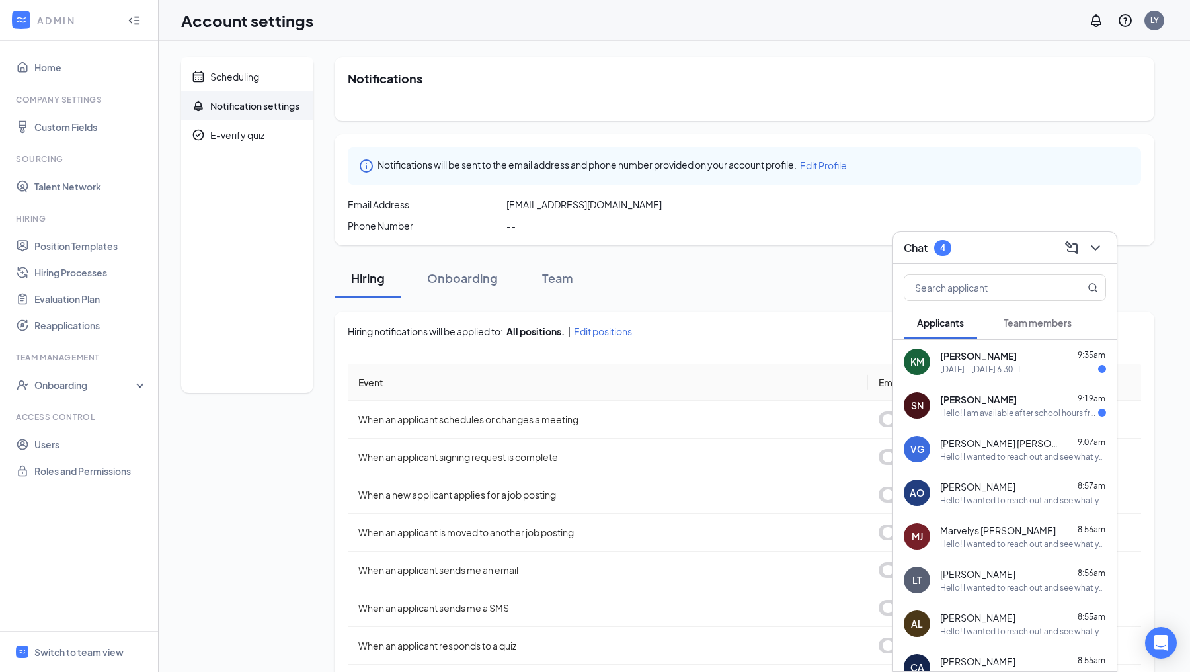
click at [983, 248] on div "Chat 4" at bounding box center [1005, 247] width 202 height 20
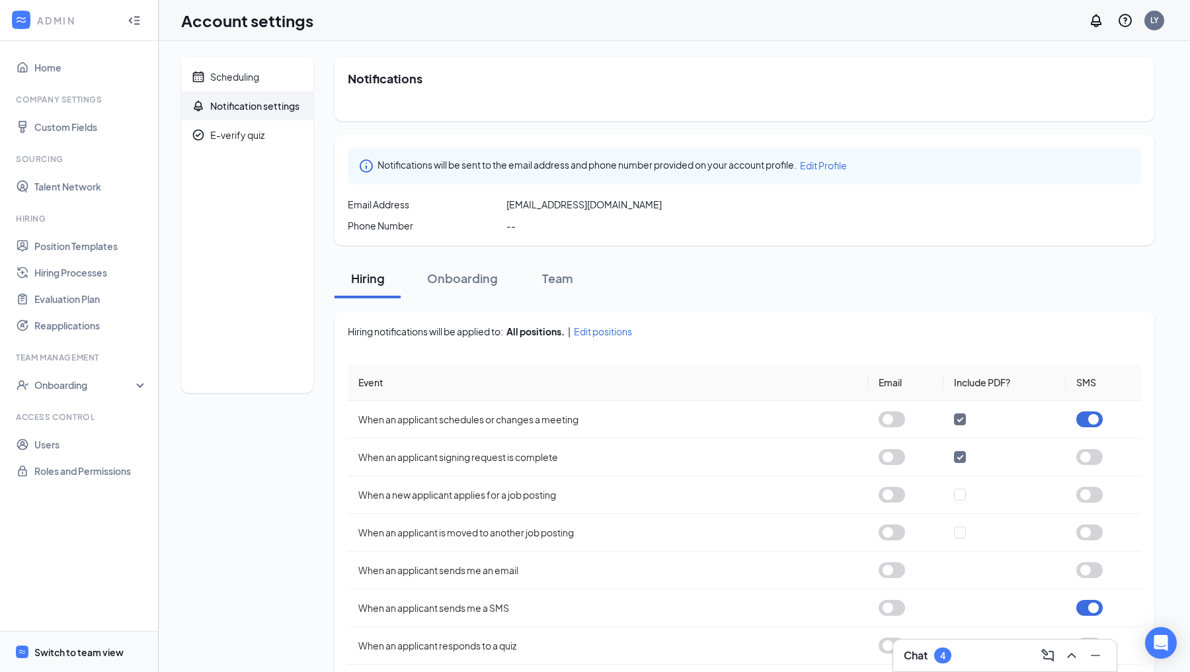
click at [50, 654] on div "Switch to team view" at bounding box center [78, 651] width 89 height 13
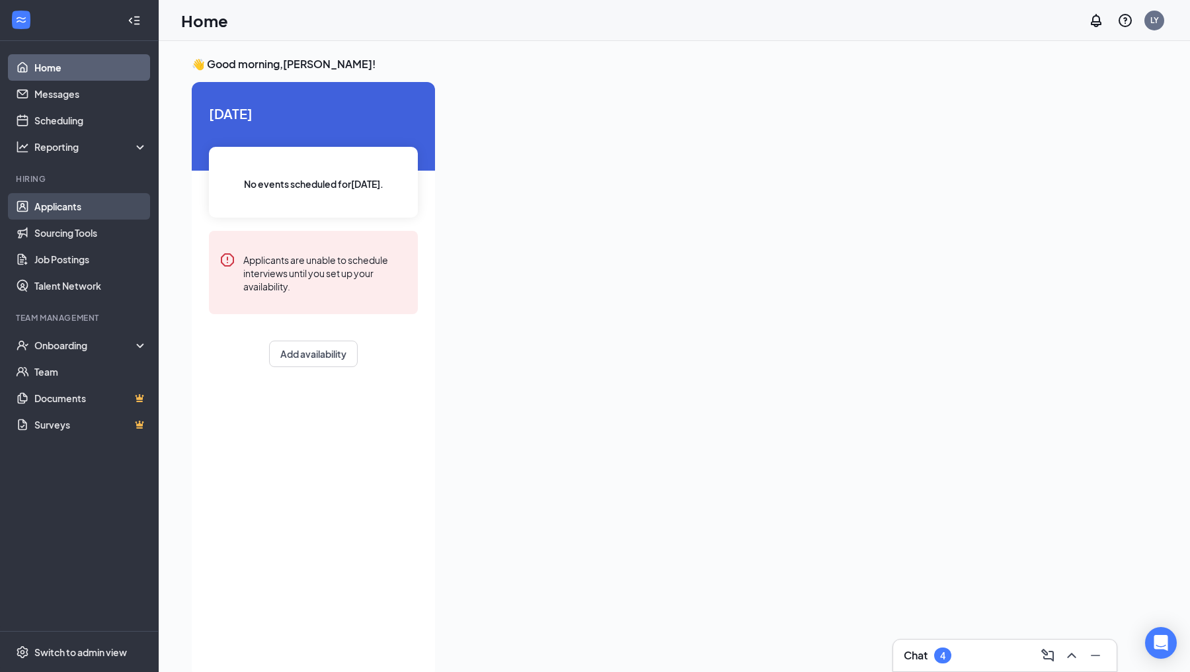
click at [49, 216] on link "Applicants" at bounding box center [90, 206] width 113 height 26
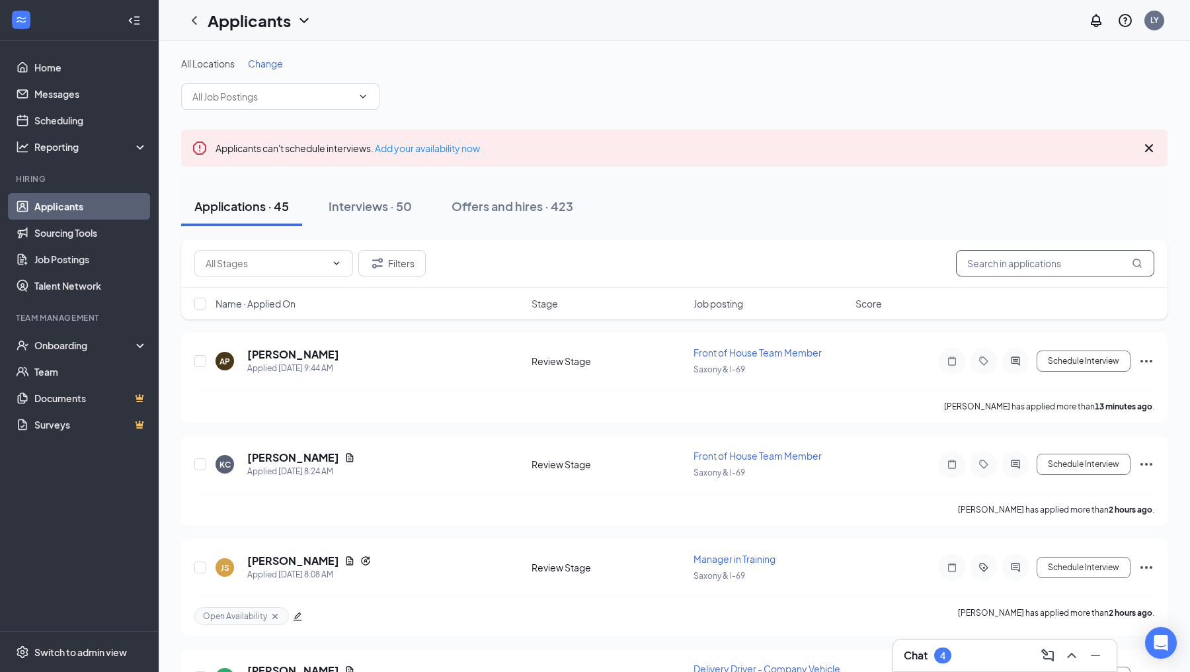
click at [998, 253] on input "text" at bounding box center [1055, 263] width 198 height 26
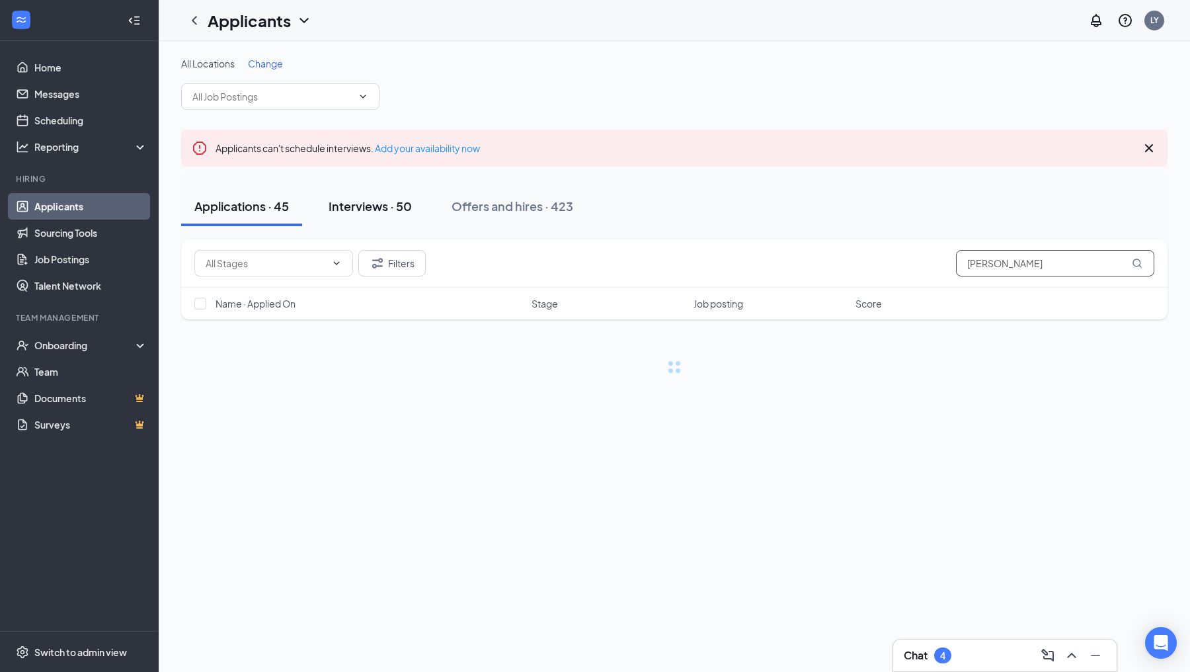
type input "joel"
click at [373, 218] on button "Interviews · 50" at bounding box center [370, 206] width 110 height 40
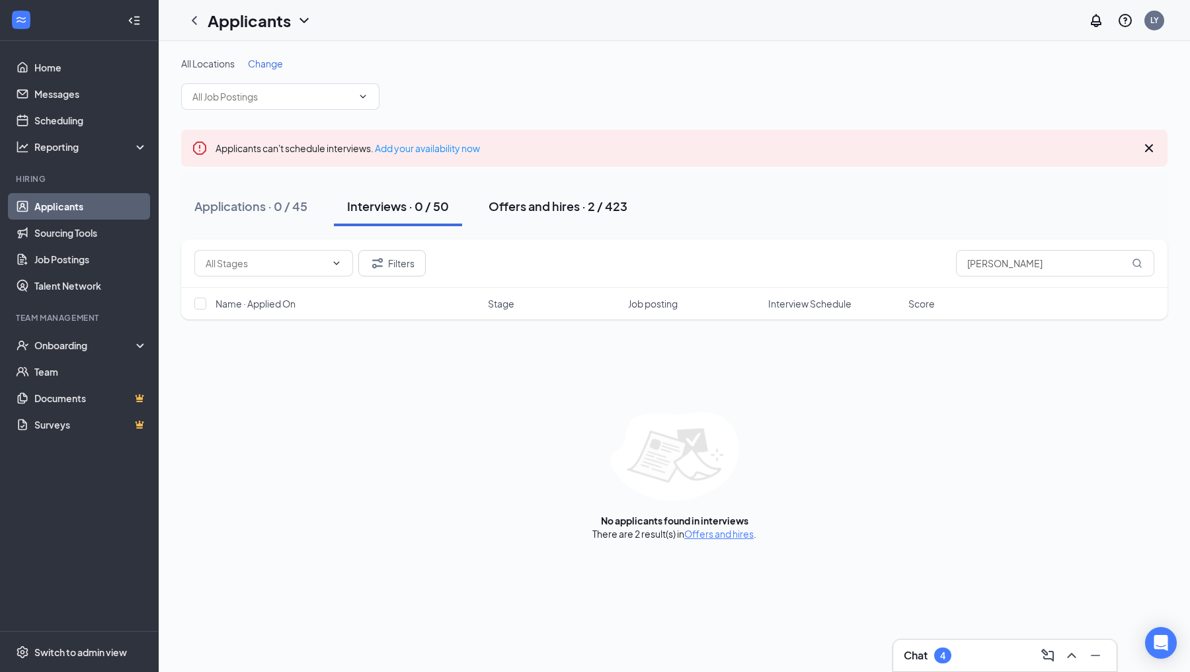
click at [569, 189] on button "Offers and hires · 2 / 423" at bounding box center [557, 206] width 165 height 40
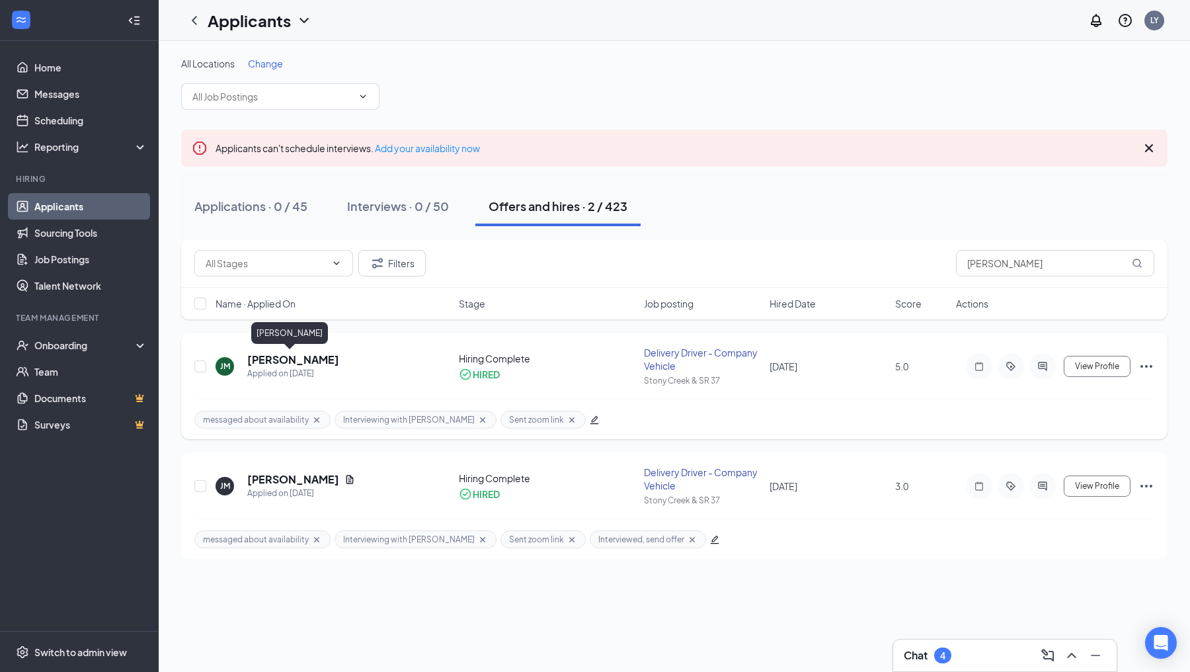
click at [295, 358] on h5 "[PERSON_NAME]" at bounding box center [293, 359] width 92 height 15
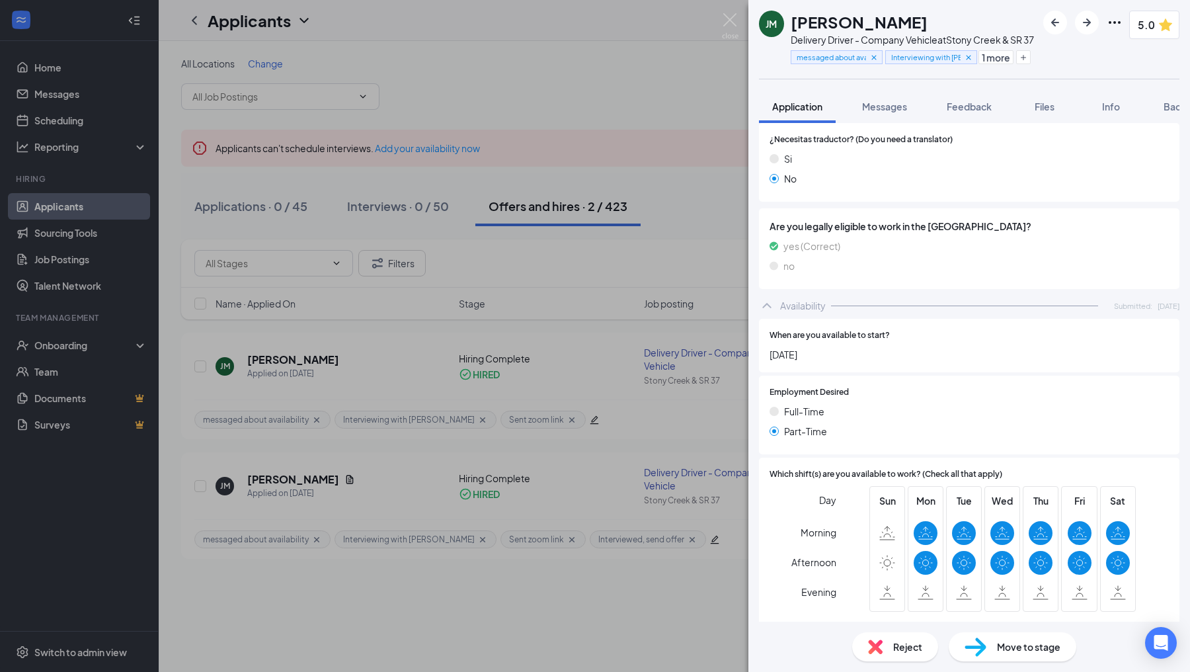
scroll to position [672, 0]
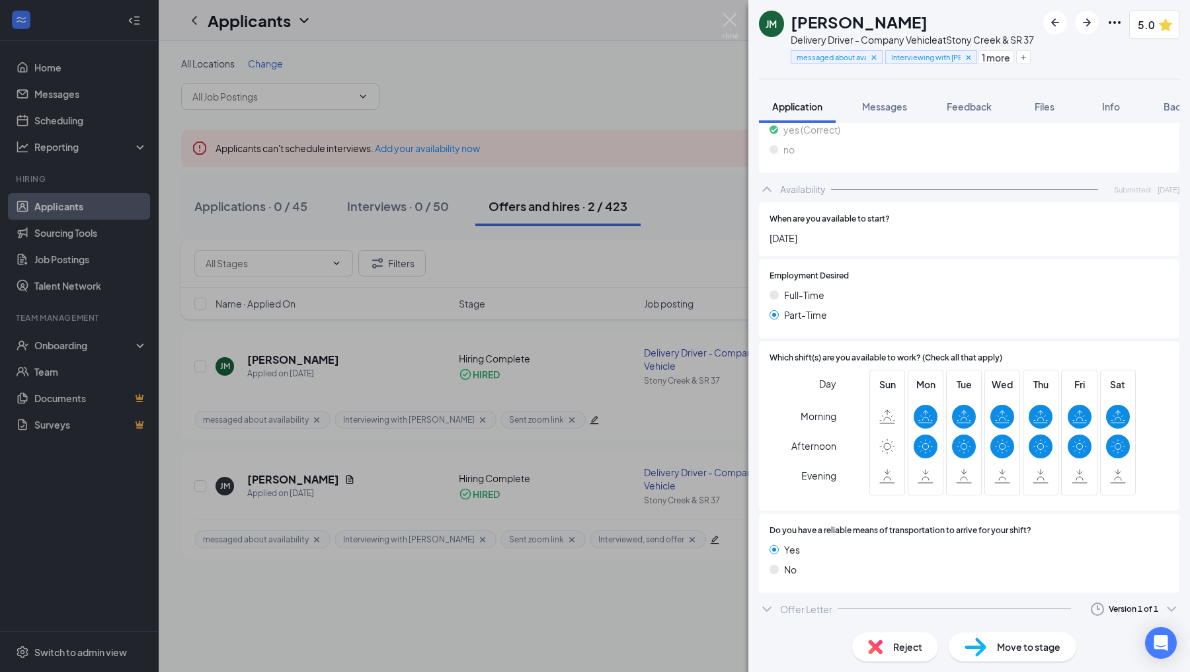
click at [766, 609] on icon "ChevronDown" at bounding box center [766, 608] width 9 height 5
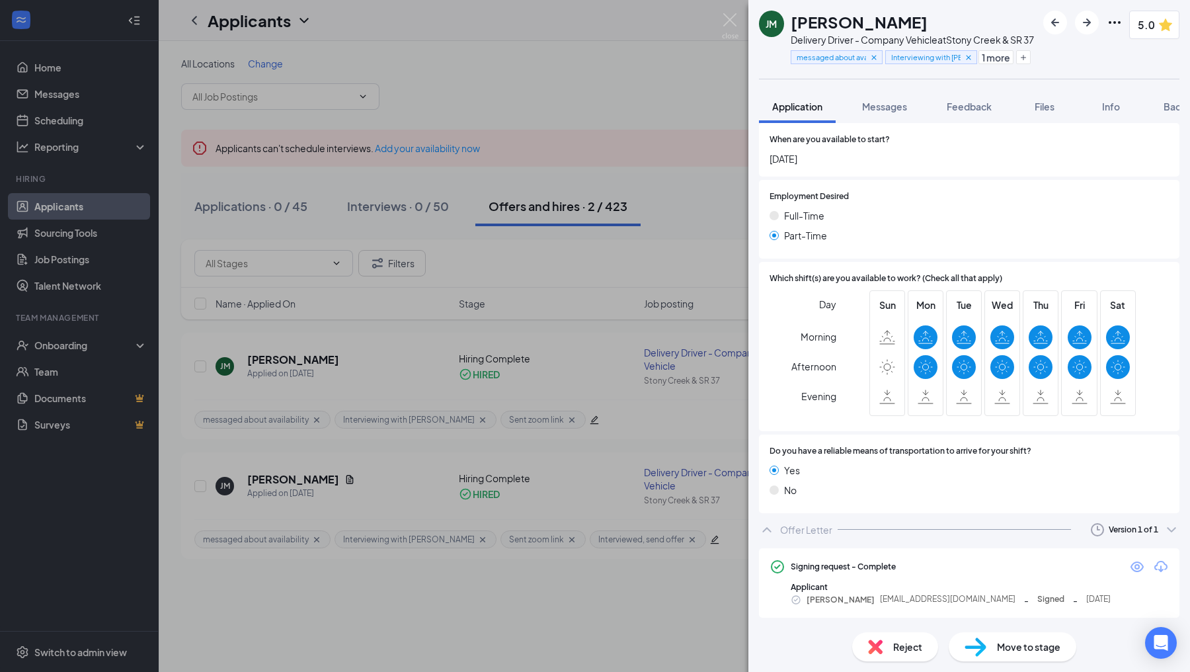
scroll to position [752, 0]
click at [1131, 568] on icon "Eye" at bounding box center [1137, 566] width 16 height 16
